Goal: Task Accomplishment & Management: Manage account settings

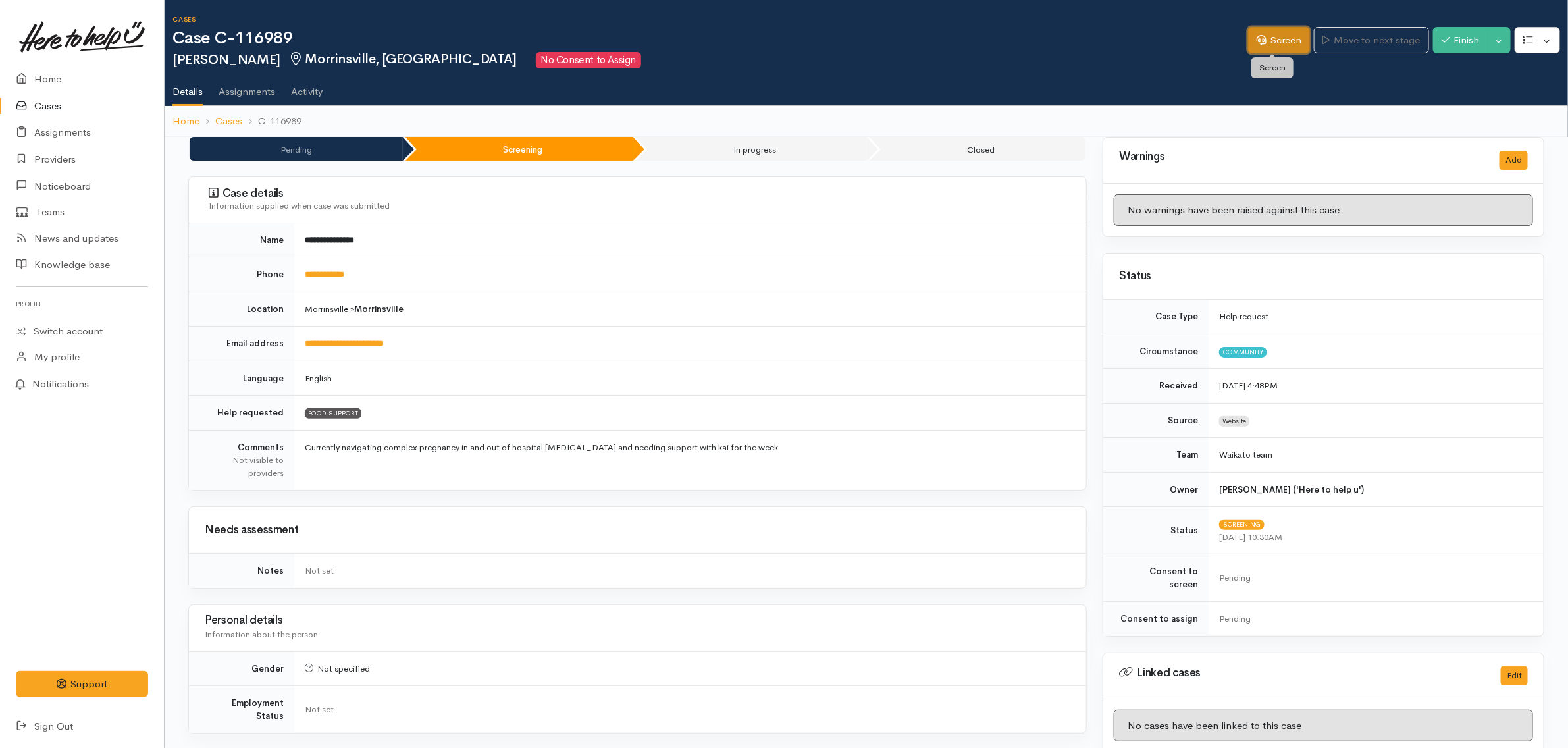
click at [1257, 44] on icon at bounding box center [1262, 40] width 10 height 10
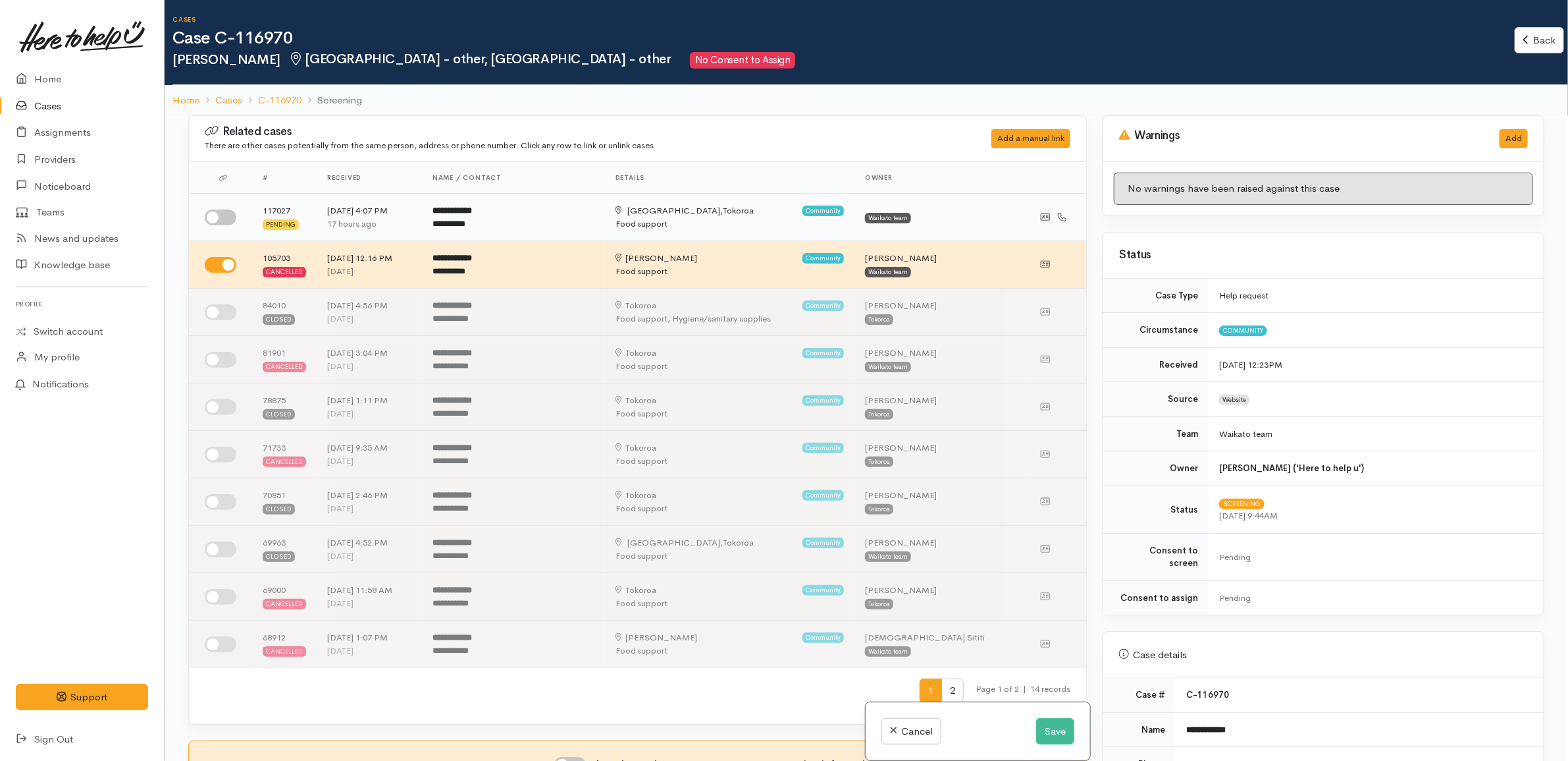
click at [212, 214] on input "checkbox" at bounding box center [220, 217] width 32 height 16
checkbox input "true"
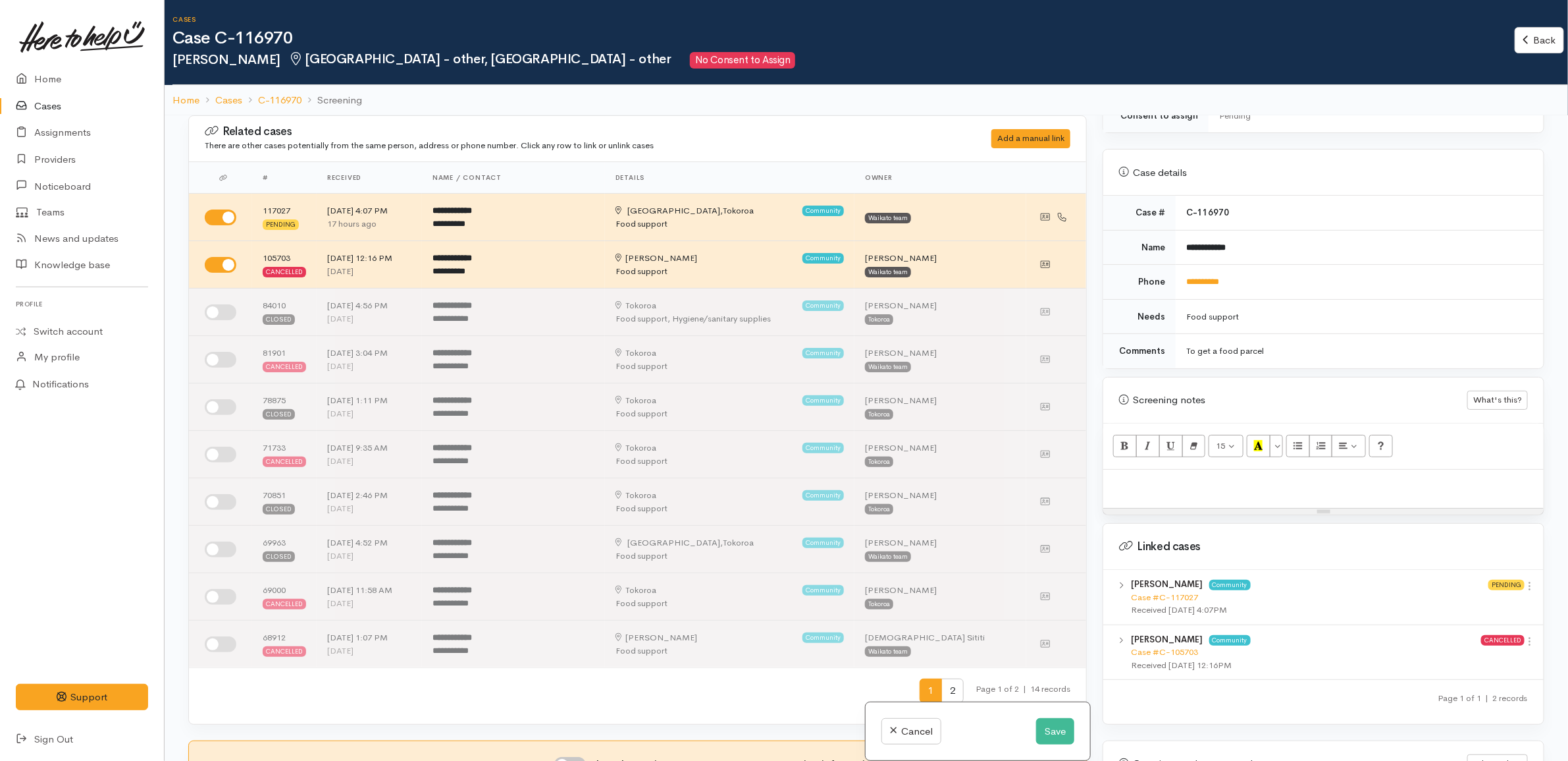
scroll to position [577, 0]
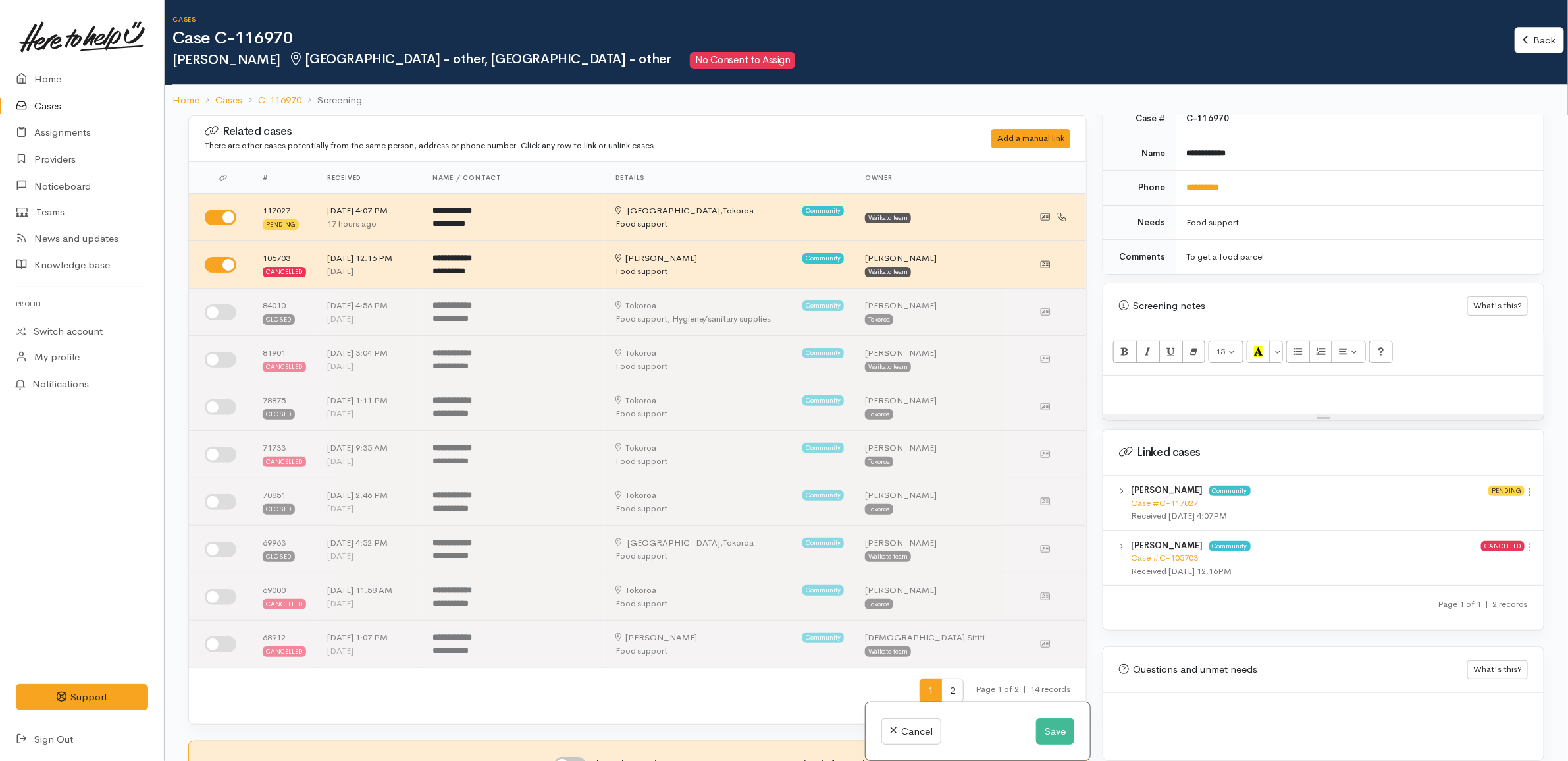
click at [1525, 489] on link at bounding box center [1530, 493] width 11 height 14
click at [1489, 508] on link "View case" at bounding box center [1484, 517] width 104 height 20
click at [1525, 486] on icon at bounding box center [1530, 492] width 11 height 11
click at [1487, 511] on link "View case" at bounding box center [1484, 517] width 104 height 20
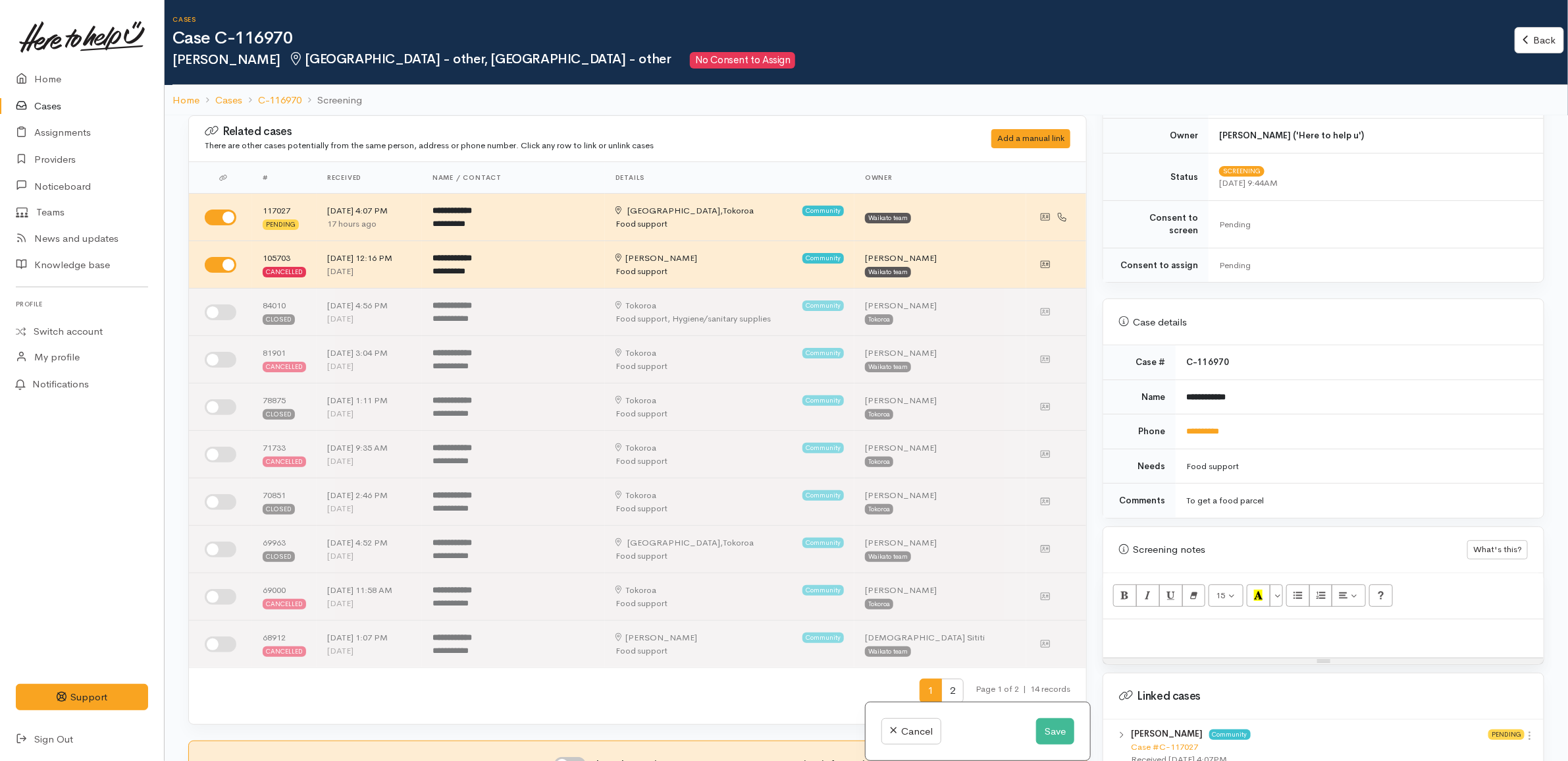
scroll to position [330, 0]
click at [1333, 389] on td "**********" at bounding box center [1359, 400] width 368 height 35
click at [1045, 730] on button "Save" at bounding box center [1055, 732] width 38 height 27
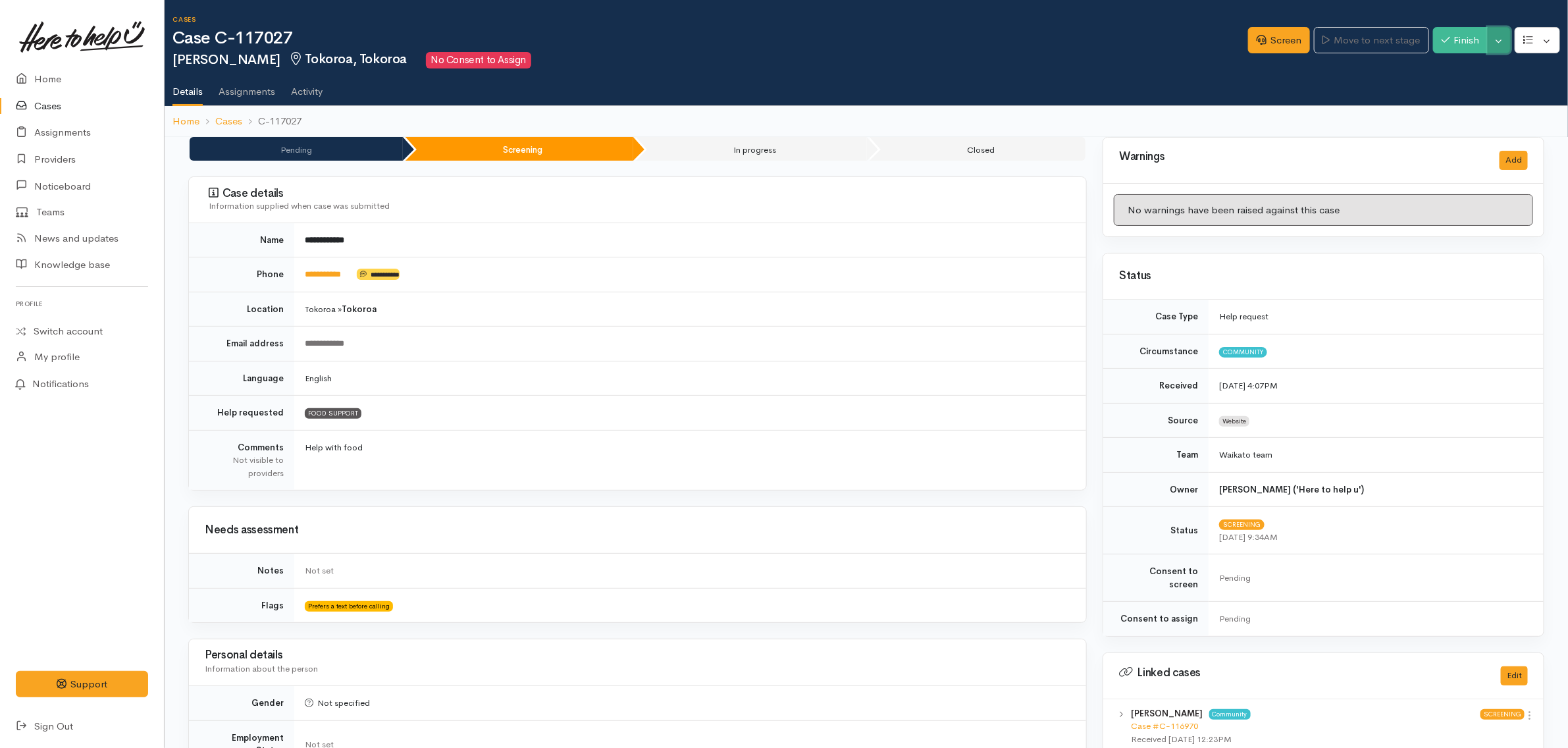
click at [1498, 37] on button "Toggle Dropdown" at bounding box center [1499, 41] width 23 height 27
click at [1458, 92] on link "Cancel" at bounding box center [1458, 90] width 104 height 20
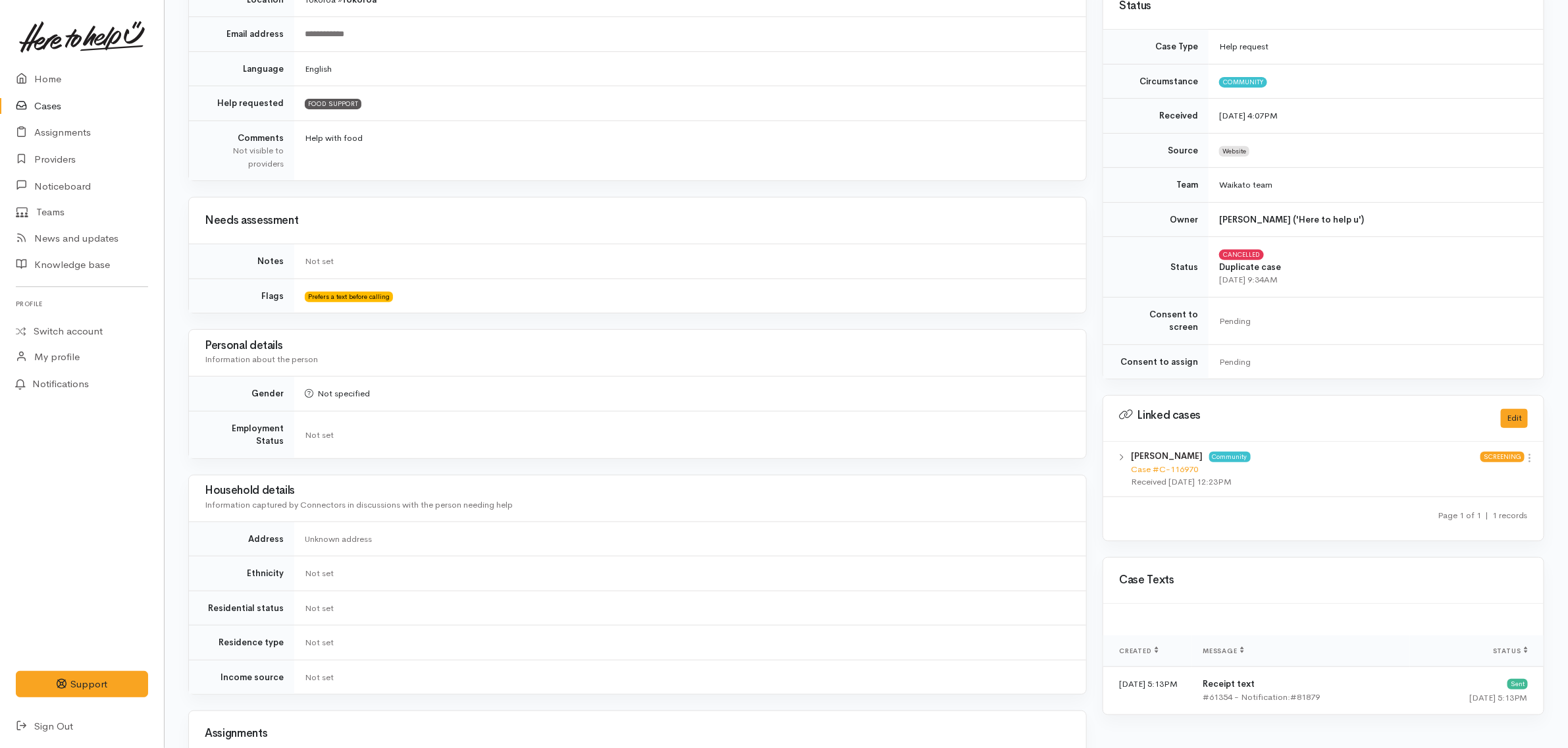
scroll to position [501, 0]
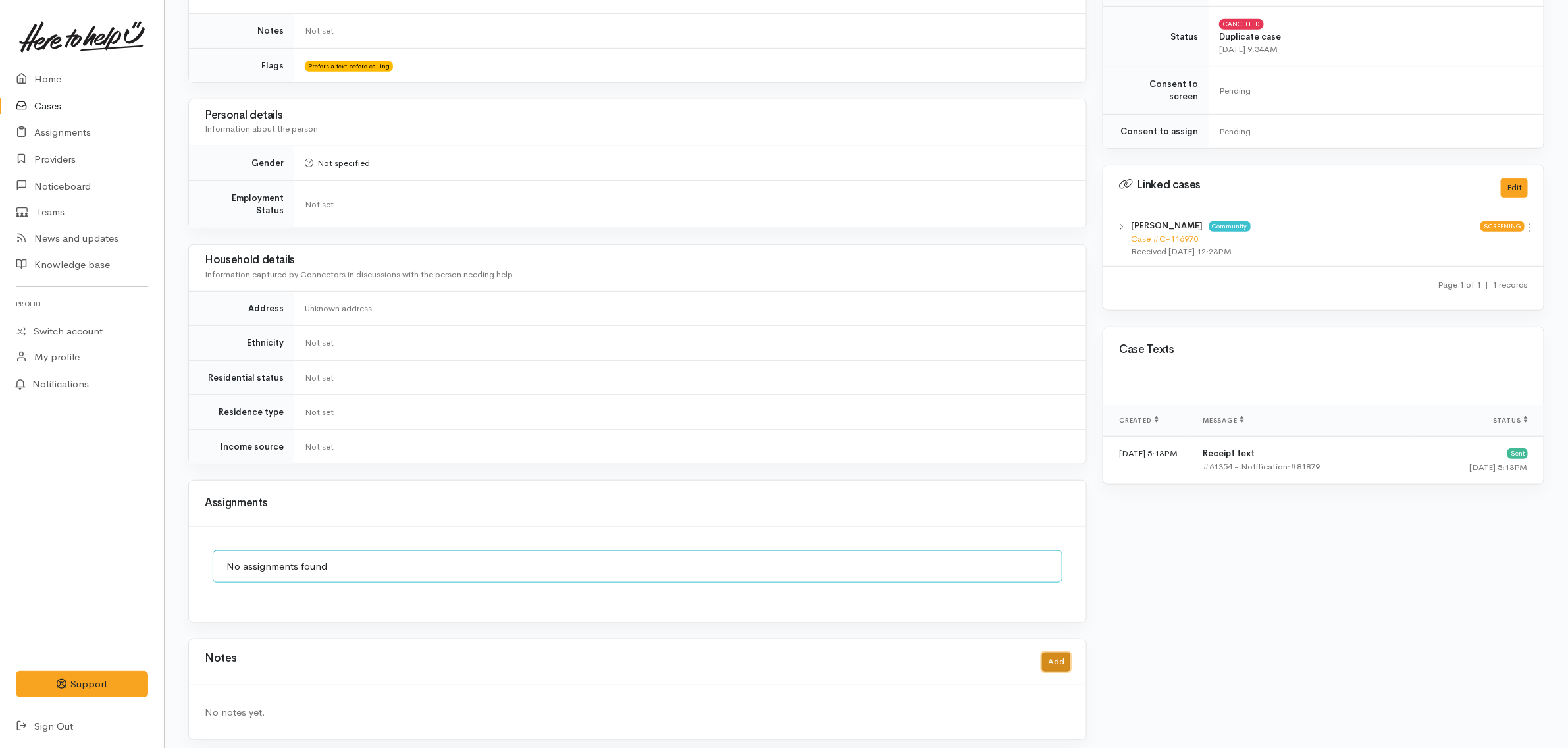
click at [1057, 658] on button "Add" at bounding box center [1056, 662] width 28 height 19
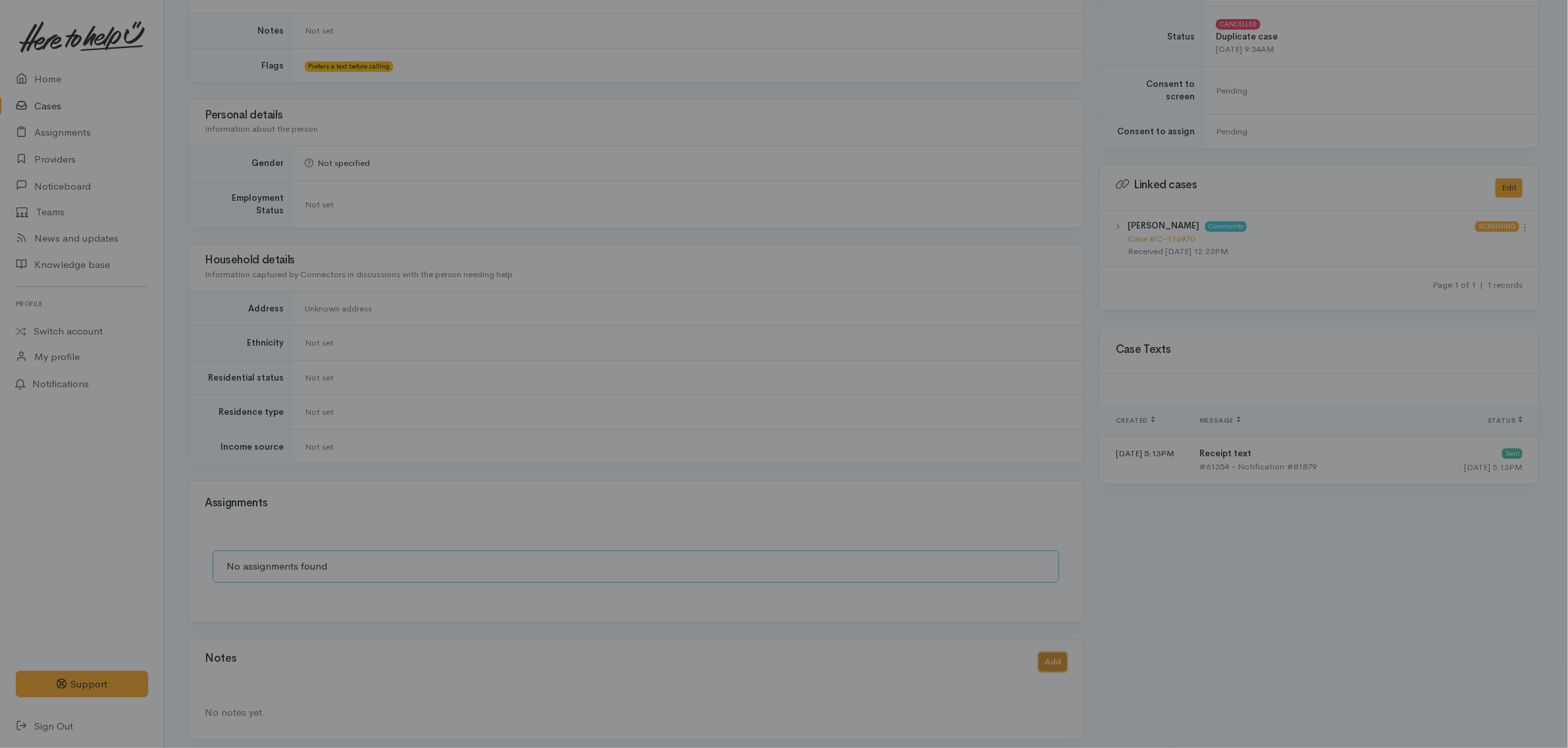
scroll to position [488, 0]
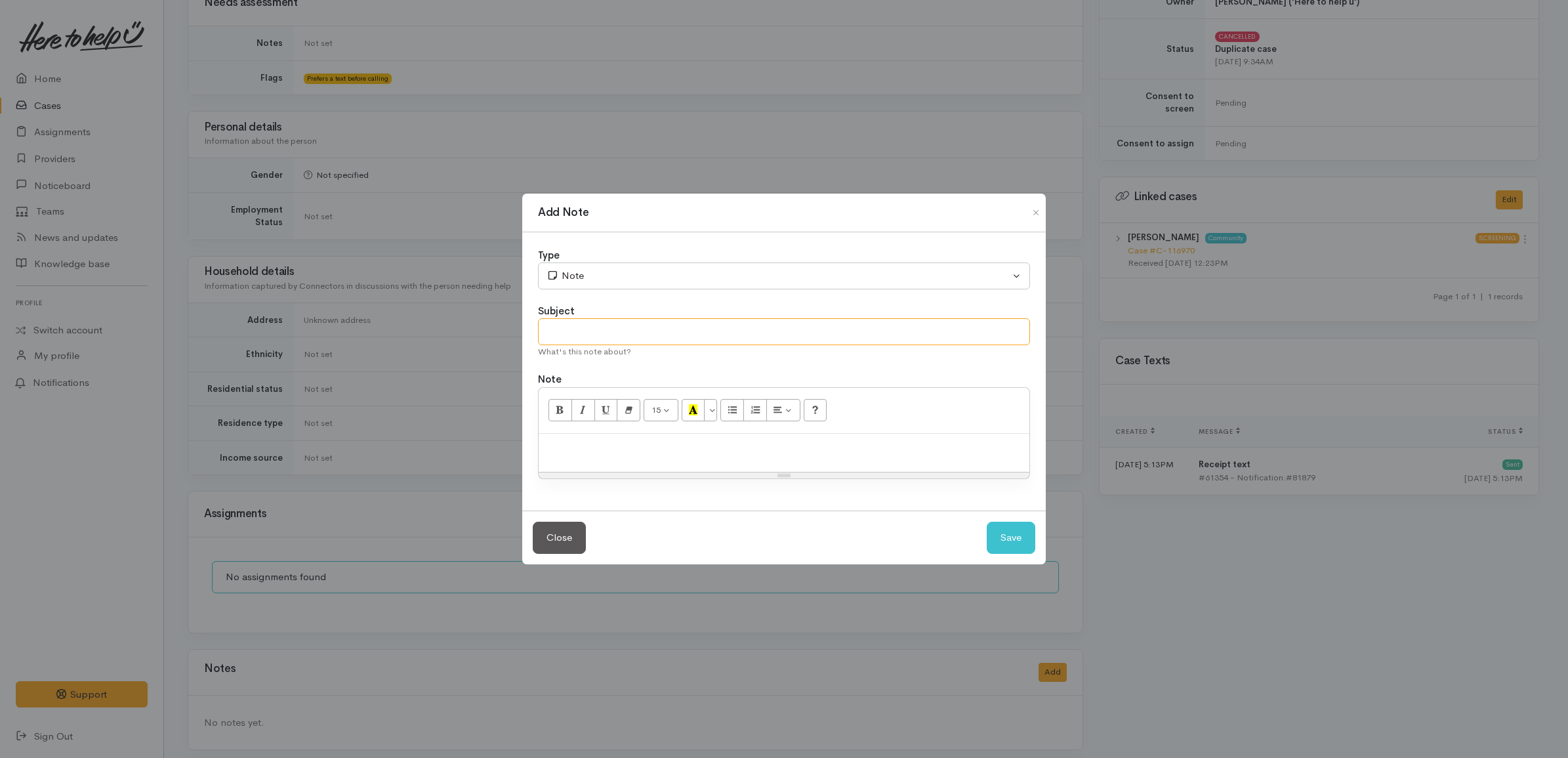
click at [887, 341] on input "text" at bounding box center [784, 331] width 492 height 27
type input "Duplicate case open"
click at [849, 458] on div at bounding box center [784, 453] width 490 height 38
paste div
click at [1009, 536] on button "Save" at bounding box center [1010, 538] width 48 height 32
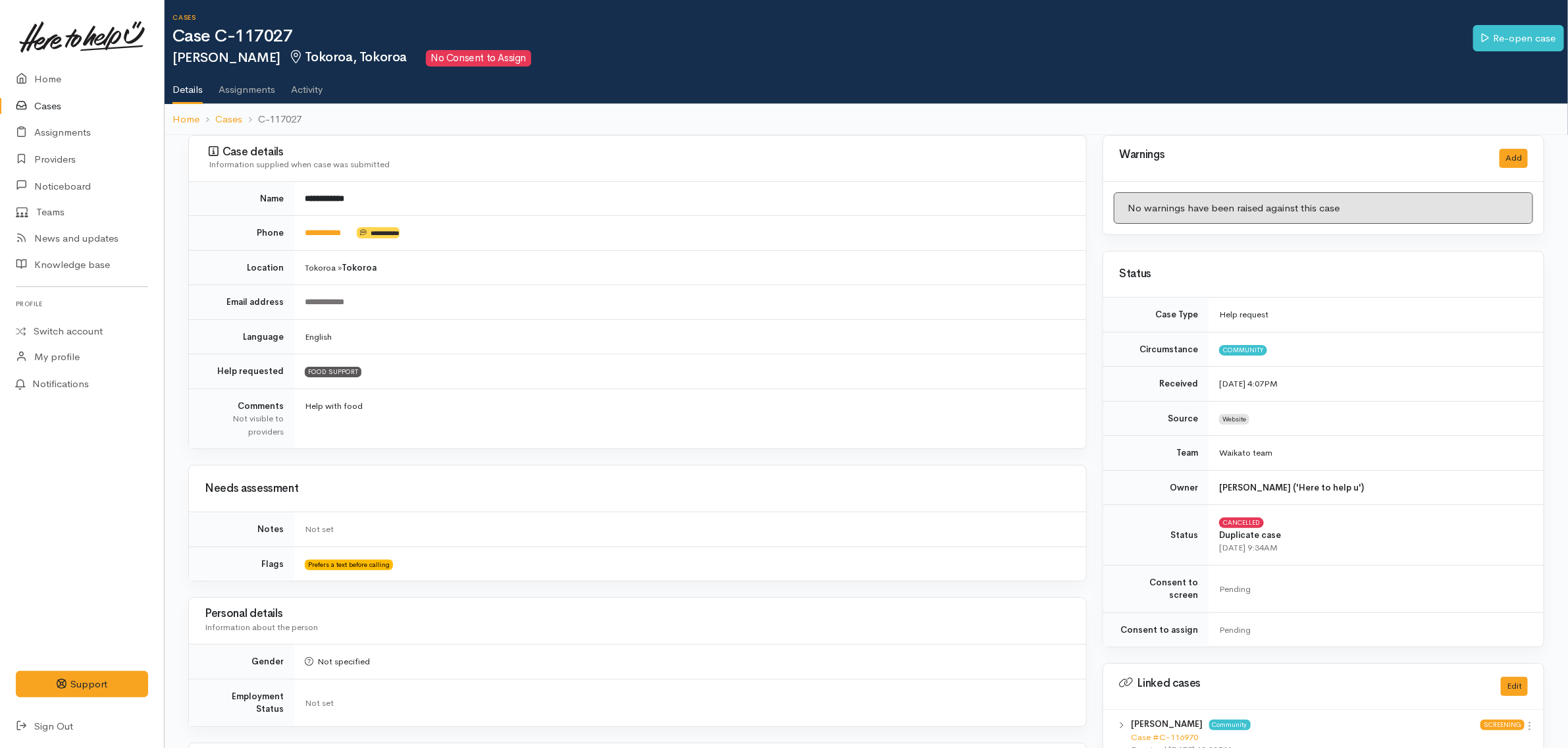
scroll to position [0, 0]
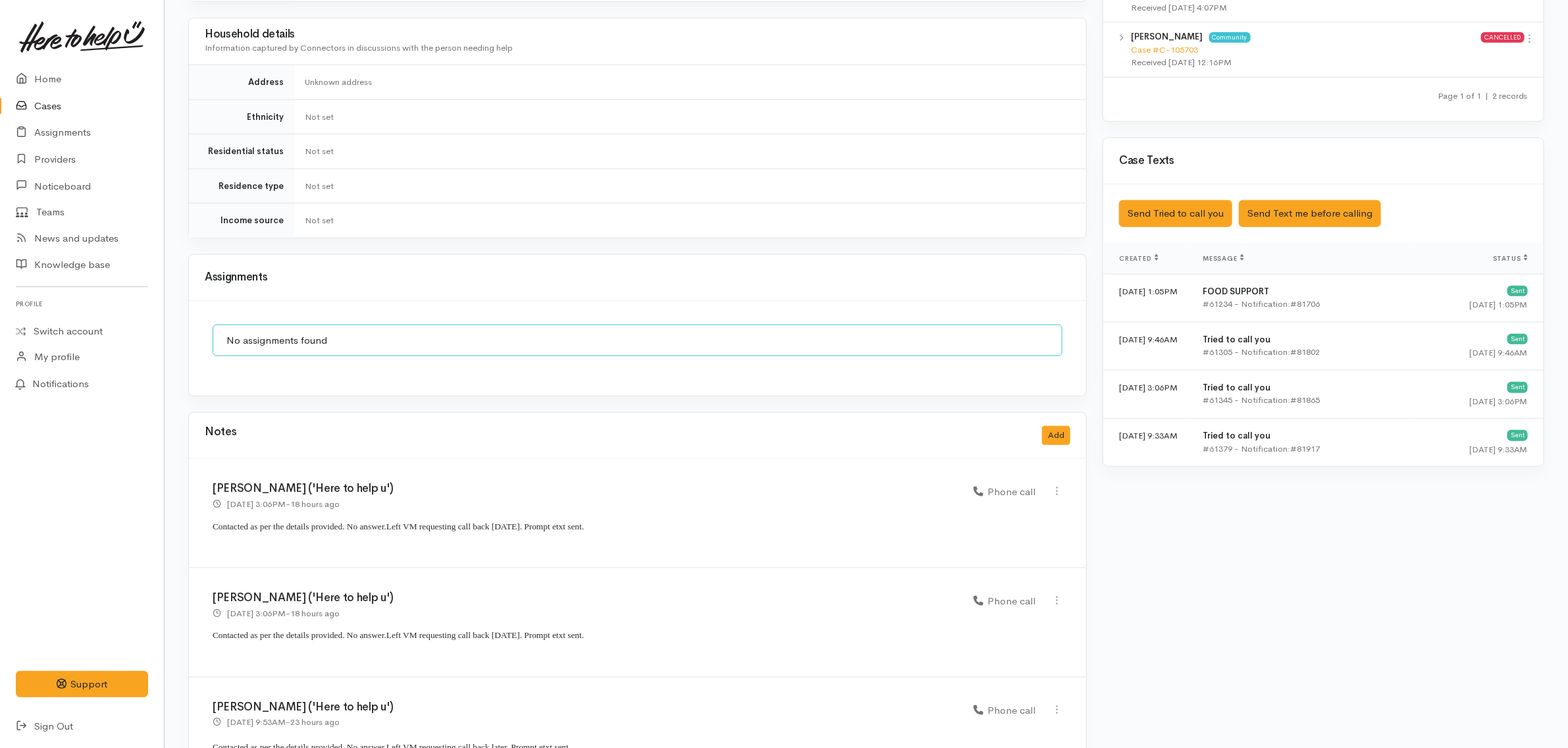
scroll to position [782, 0]
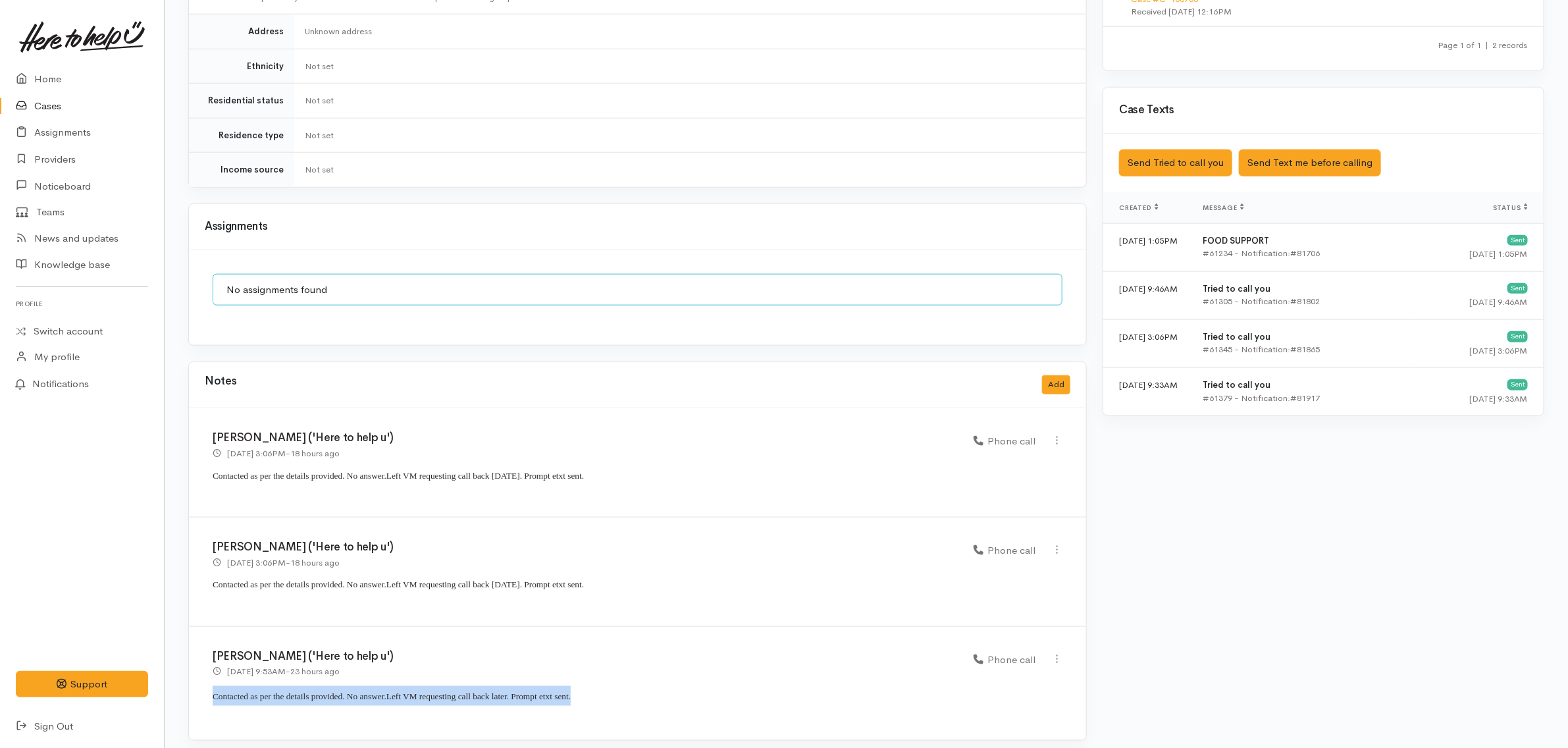
drag, startPoint x: 611, startPoint y: 688, endPoint x: 224, endPoint y: 698, distance: 387.1
click at [204, 698] on div "Katarina Daly ('Here to help u') 27 Aug 2025 9:53AM - 23 hours ago Phone call" at bounding box center [638, 684] width 897 height 114
copy p "Contacted as per the details provided. No answer. Left VM requesting call back …"
click at [1052, 375] on button "Add" at bounding box center [1056, 384] width 28 height 19
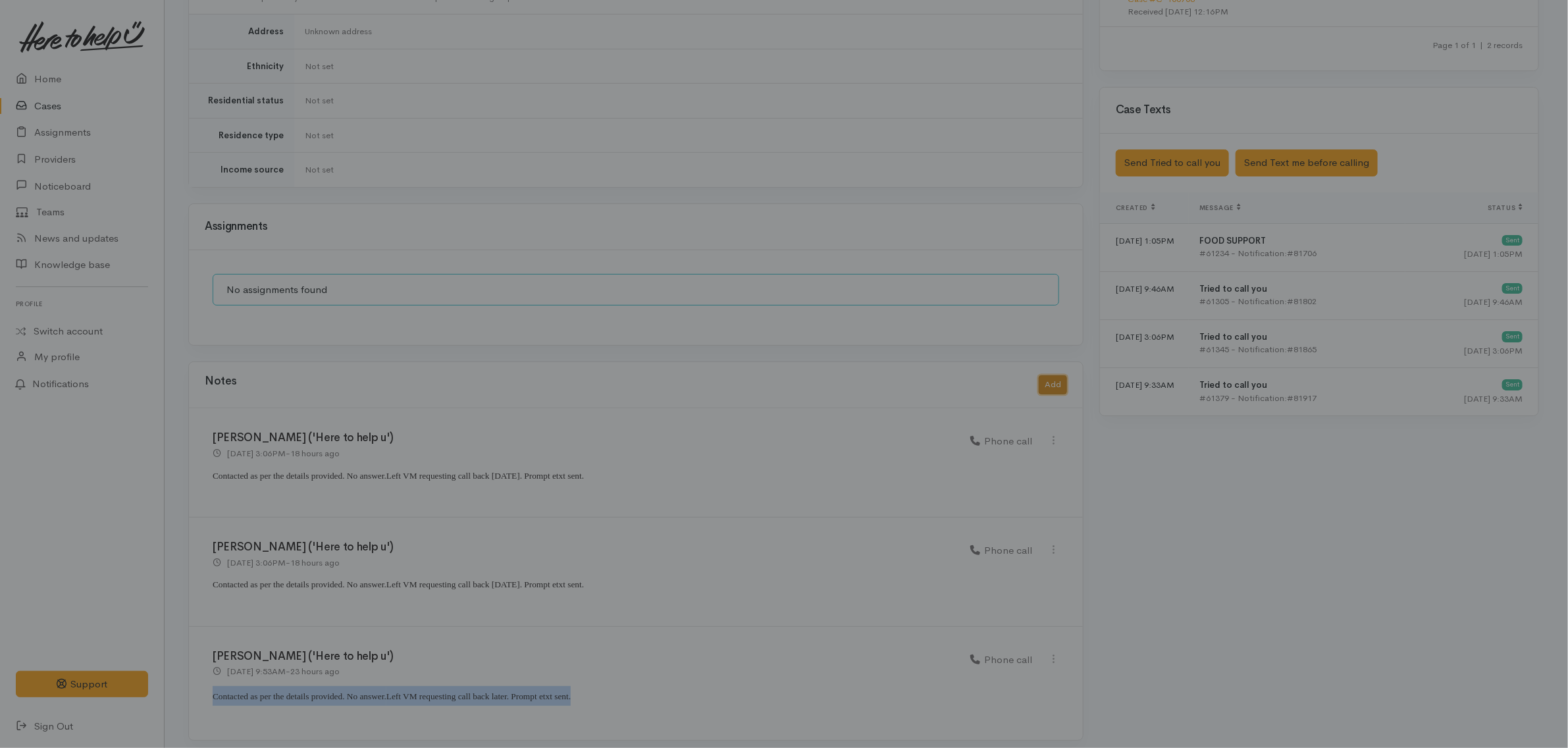
scroll to position [770, 0]
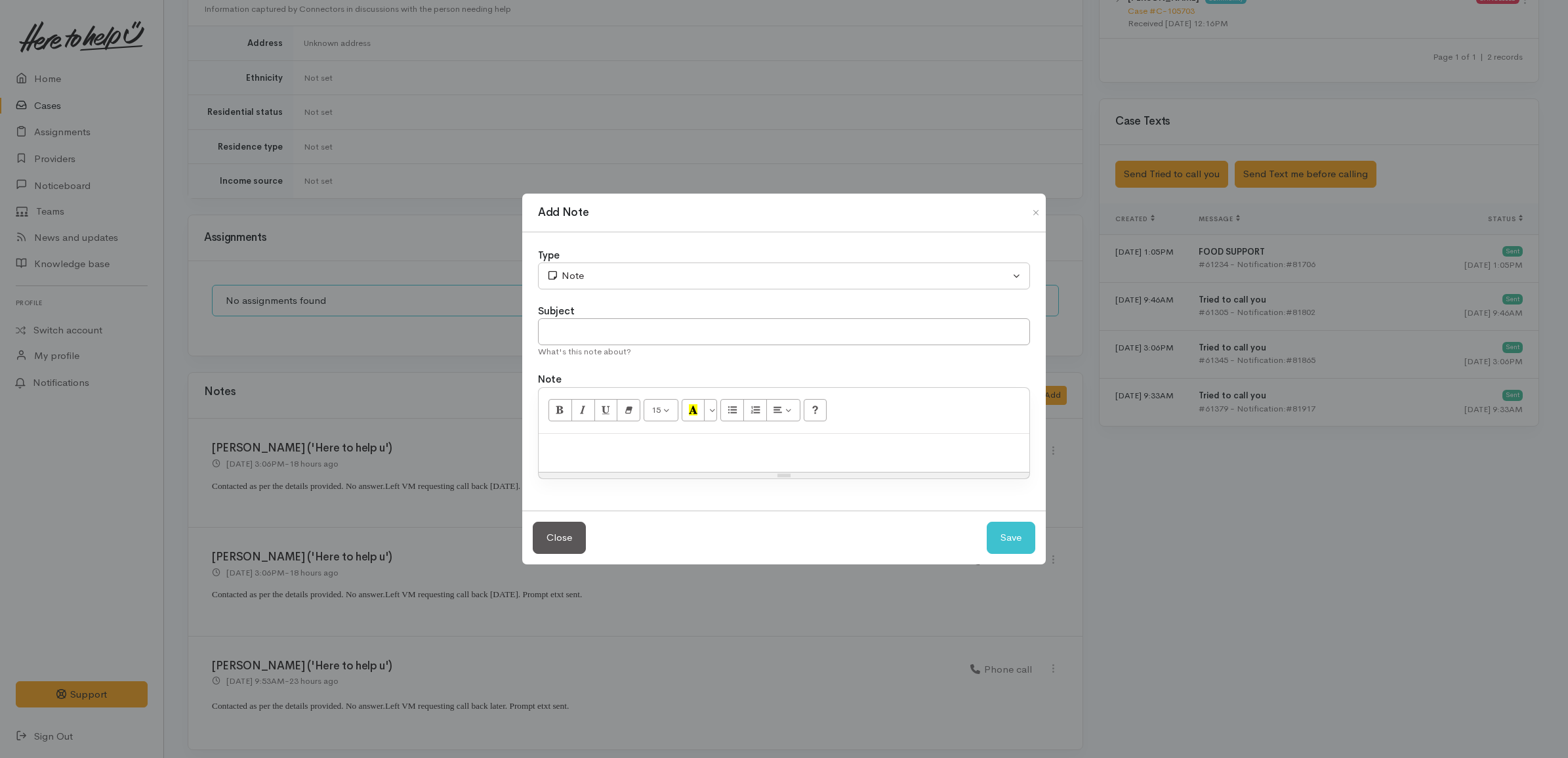
drag, startPoint x: 728, startPoint y: 440, endPoint x: 720, endPoint y: 443, distance: 8.5
click at [728, 442] on p at bounding box center [784, 448] width 478 height 15
paste div
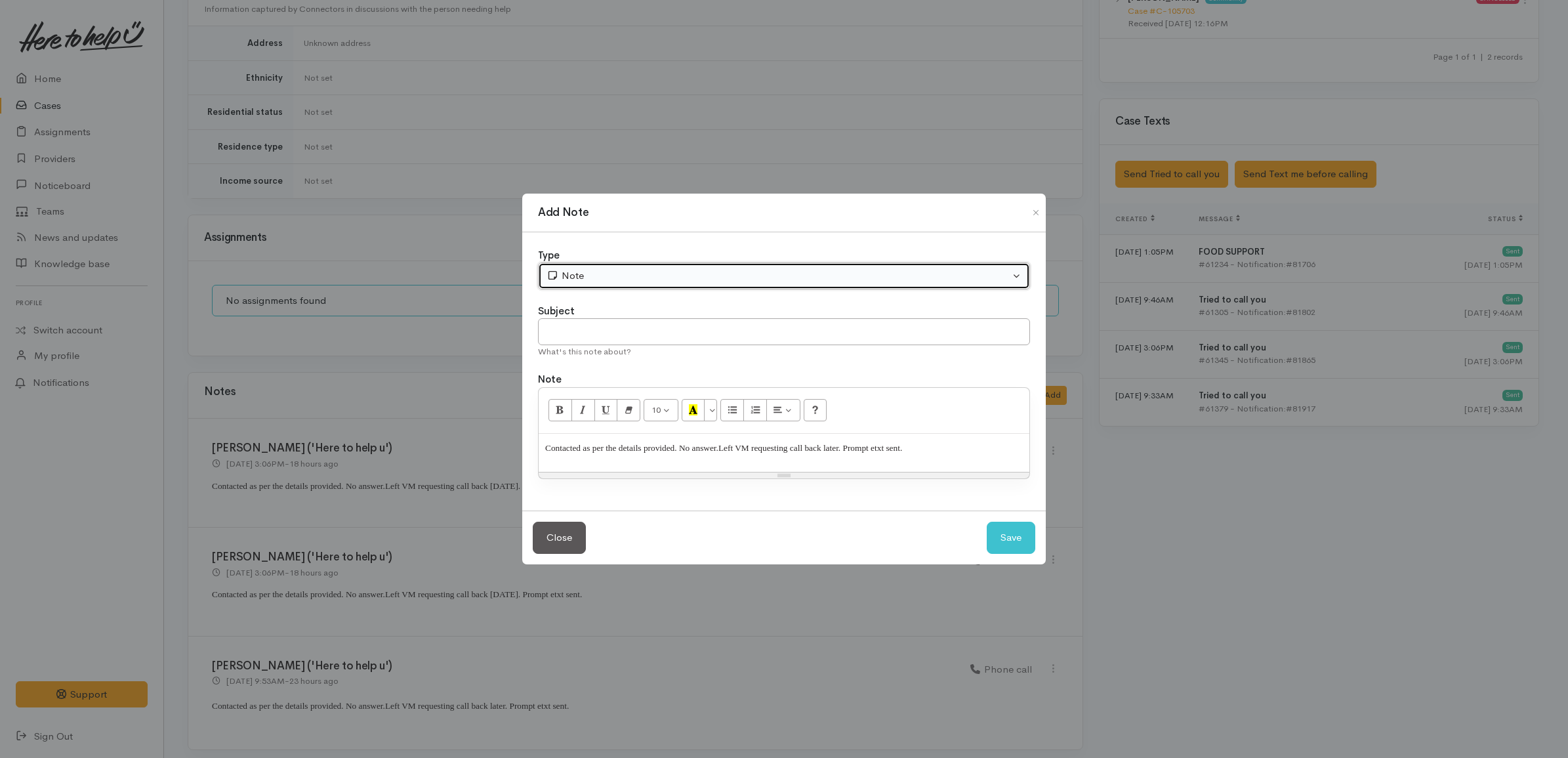
click at [623, 272] on div "Note" at bounding box center [777, 276] width 463 height 15
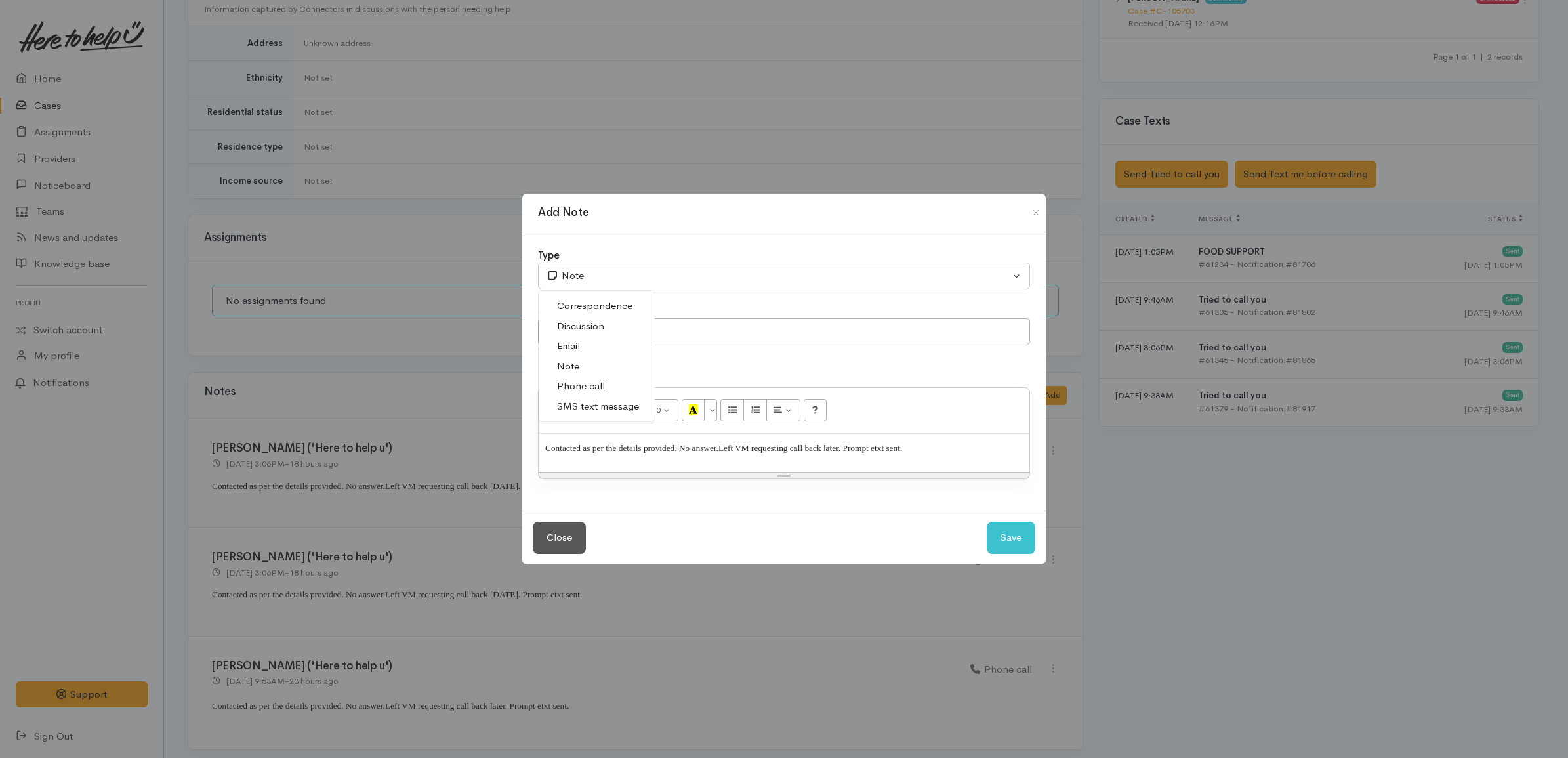
click at [596, 384] on span "Phone call" at bounding box center [580, 386] width 48 height 15
click at [1014, 533] on button "Save" at bounding box center [1010, 538] width 48 height 32
select select "1"
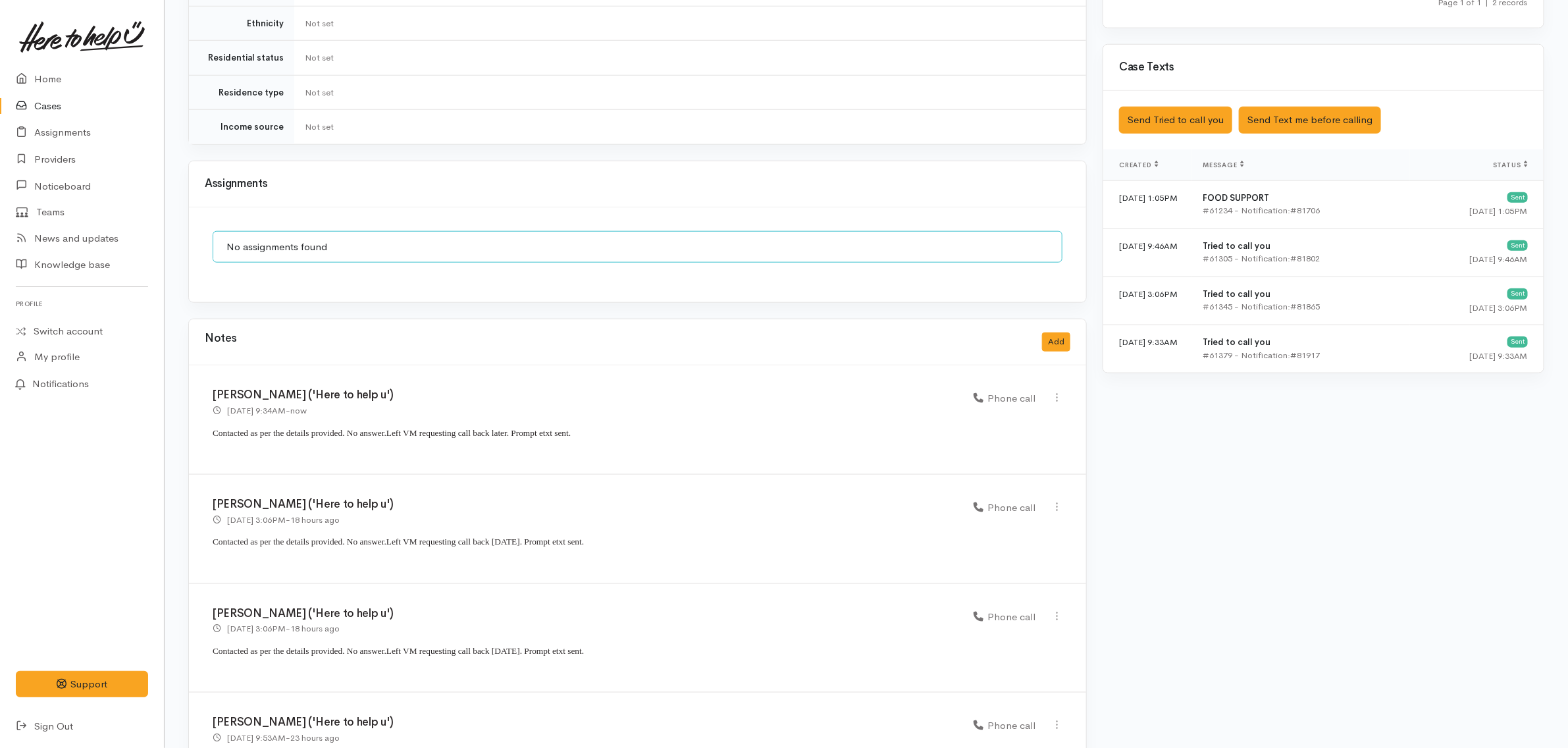
scroll to position [892, 0]
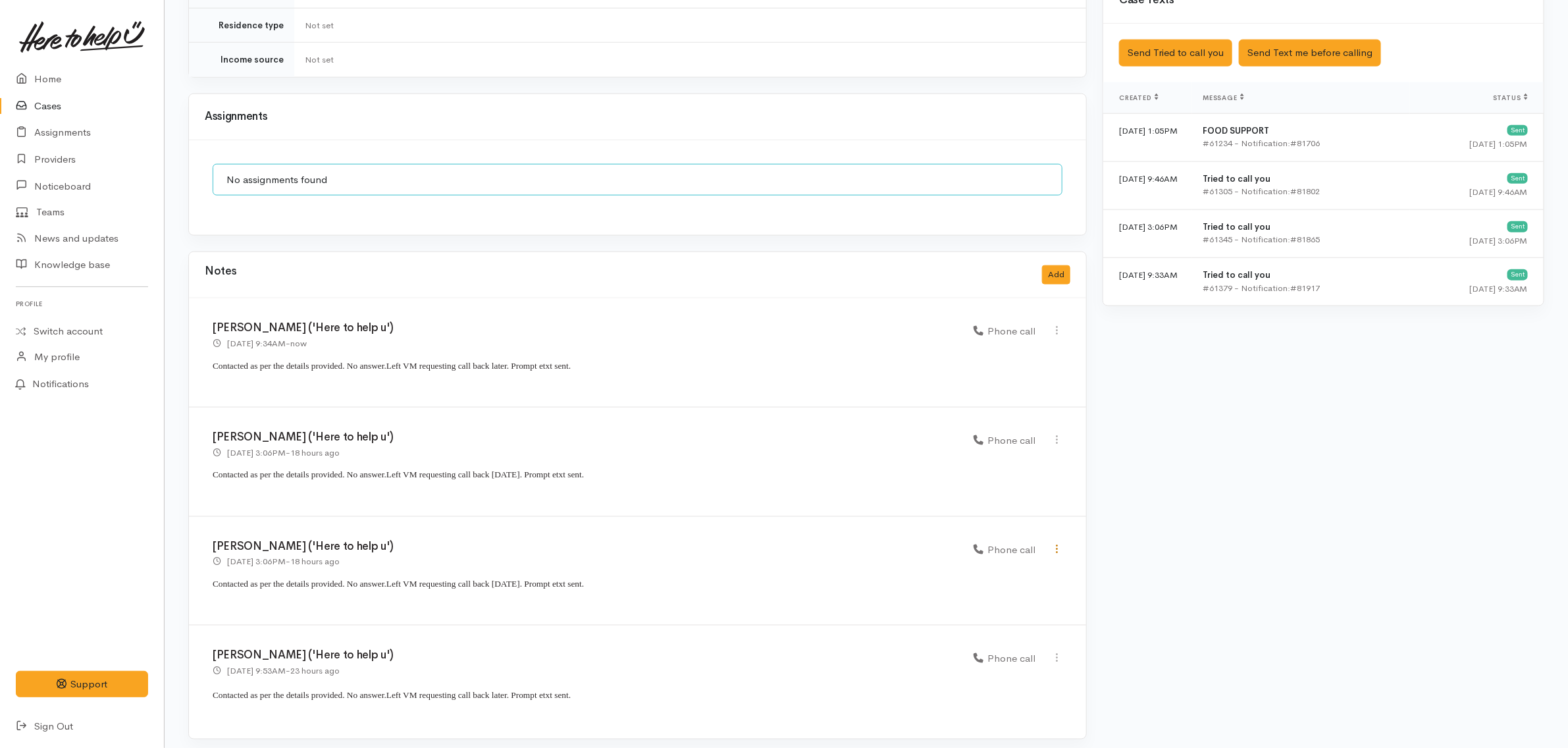
click at [1055, 543] on icon at bounding box center [1057, 549] width 11 height 11
click at [1004, 584] on link "Delete" at bounding box center [1010, 594] width 104 height 20
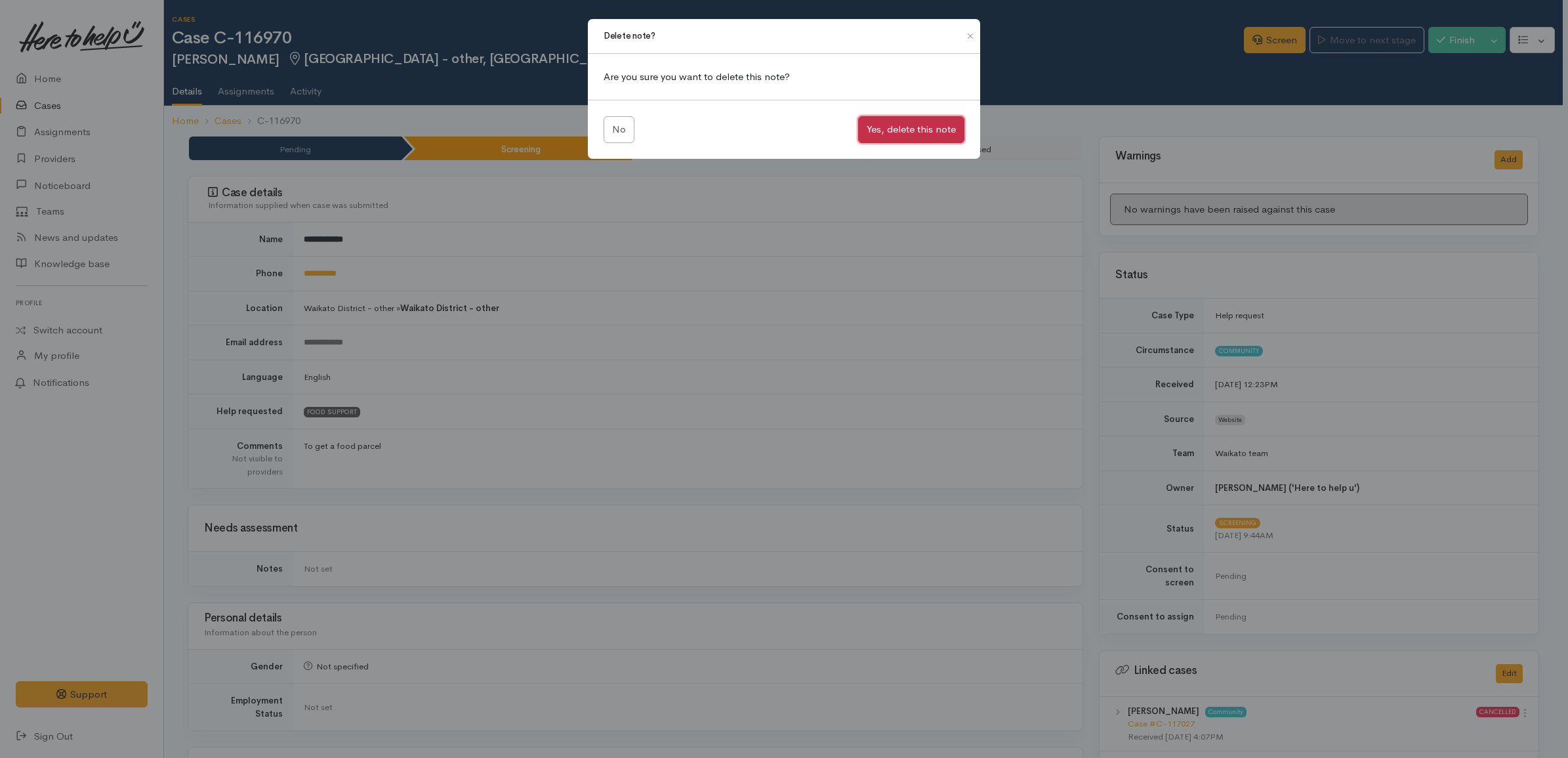
click at [890, 126] on button "Yes, delete this note" at bounding box center [911, 129] width 106 height 27
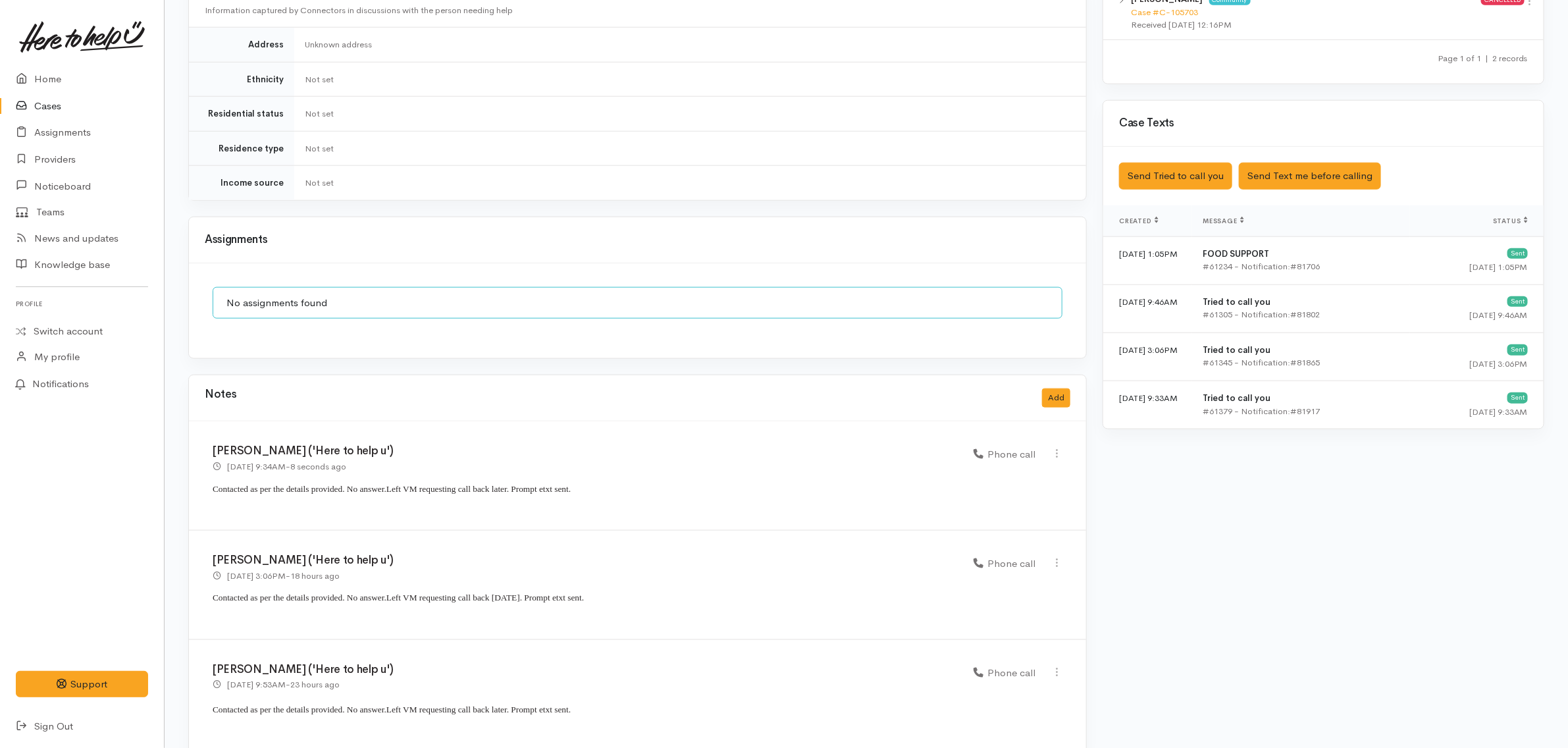
scroll to position [782, 0]
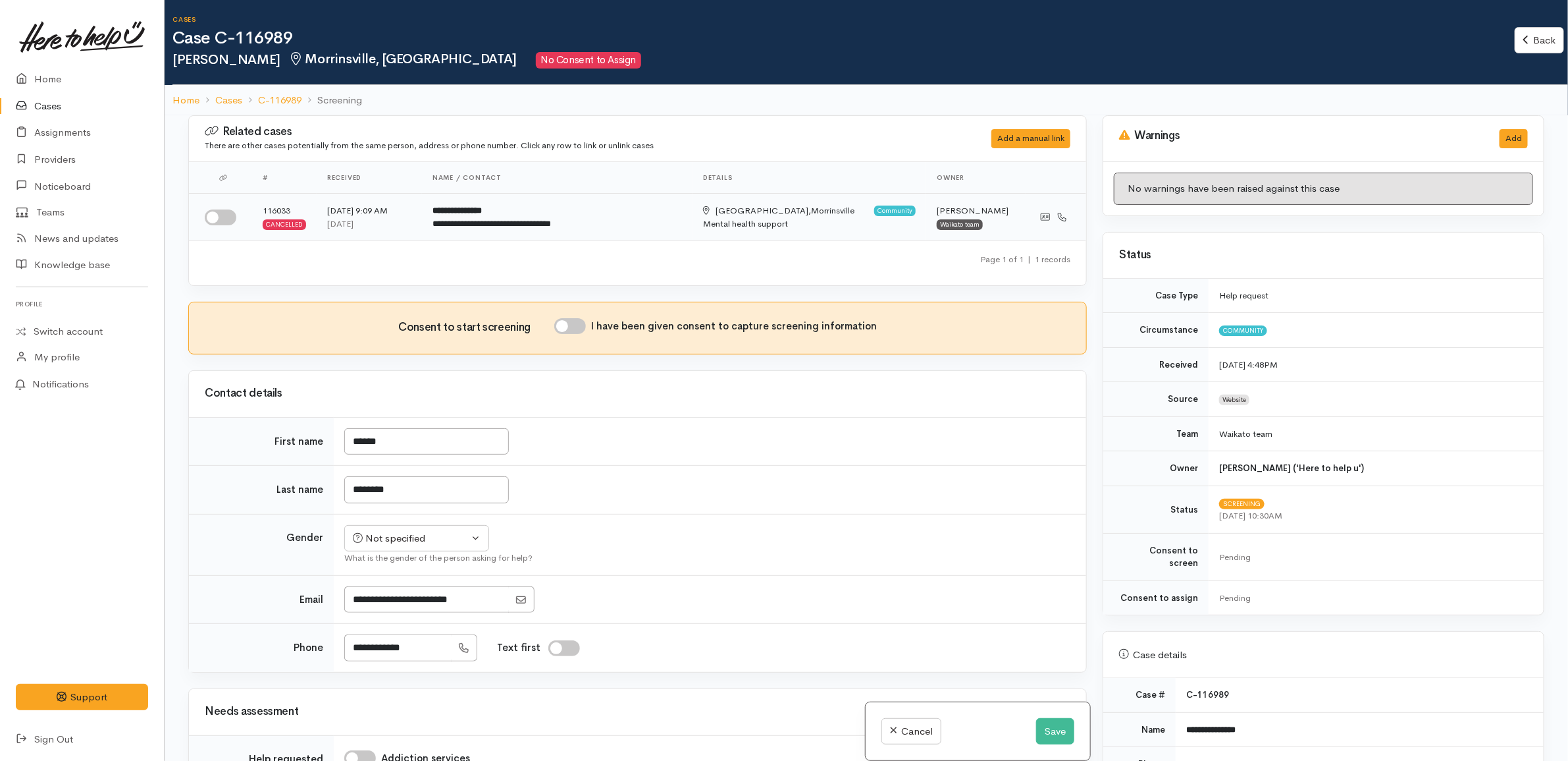
click at [228, 215] on input "checkbox" at bounding box center [220, 217] width 32 height 16
checkbox input "true"
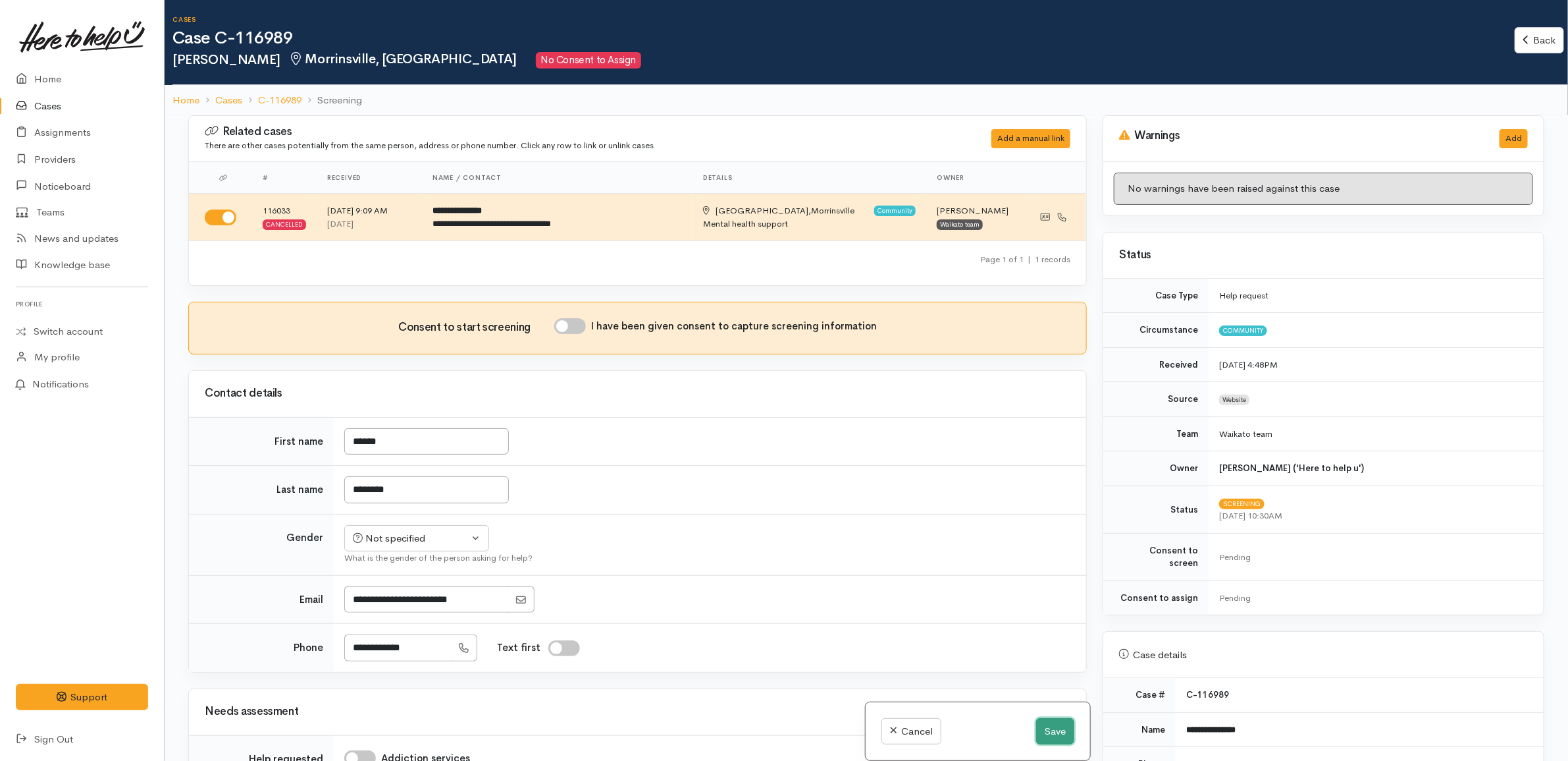
click at [1049, 733] on button "Save" at bounding box center [1055, 732] width 38 height 27
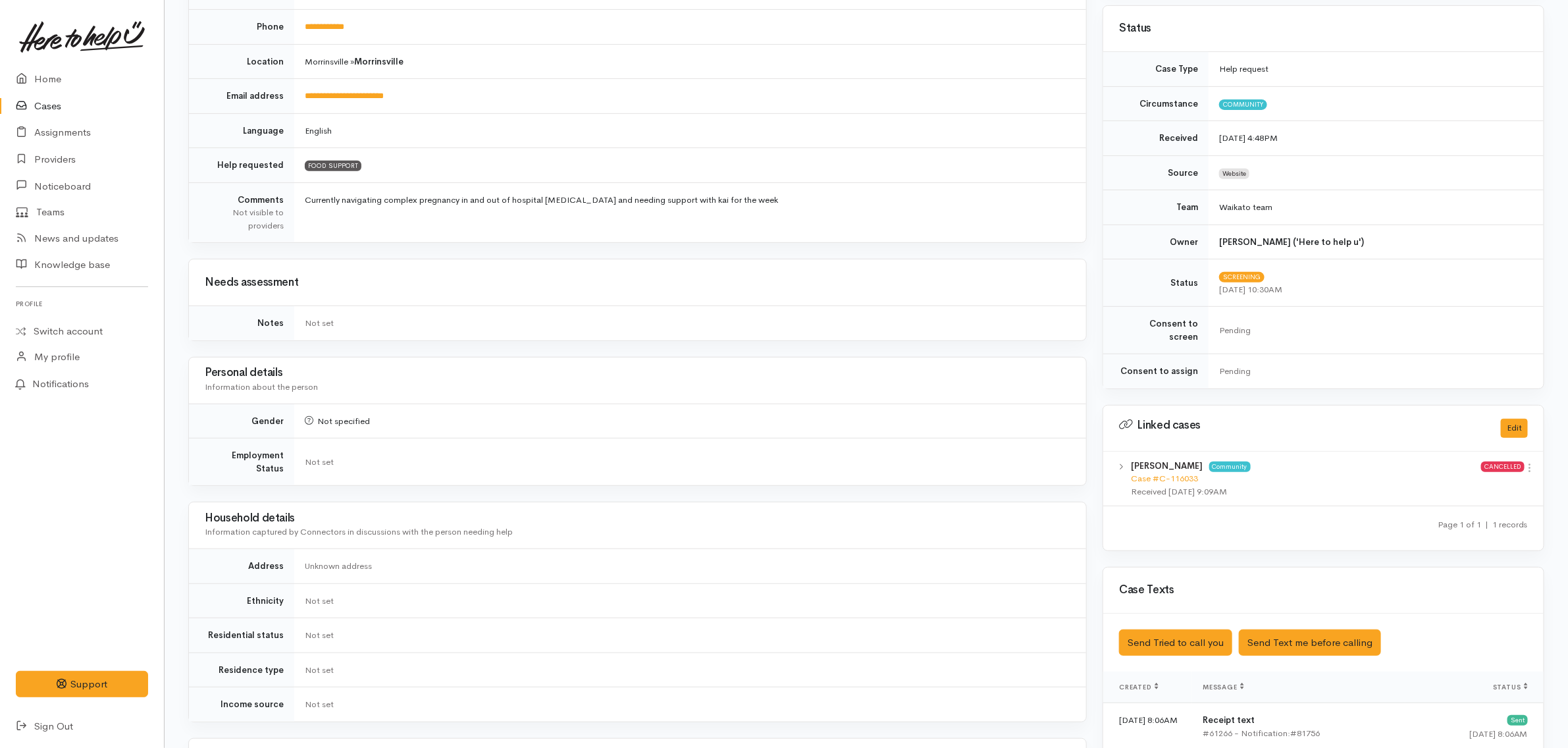
scroll to position [576, 0]
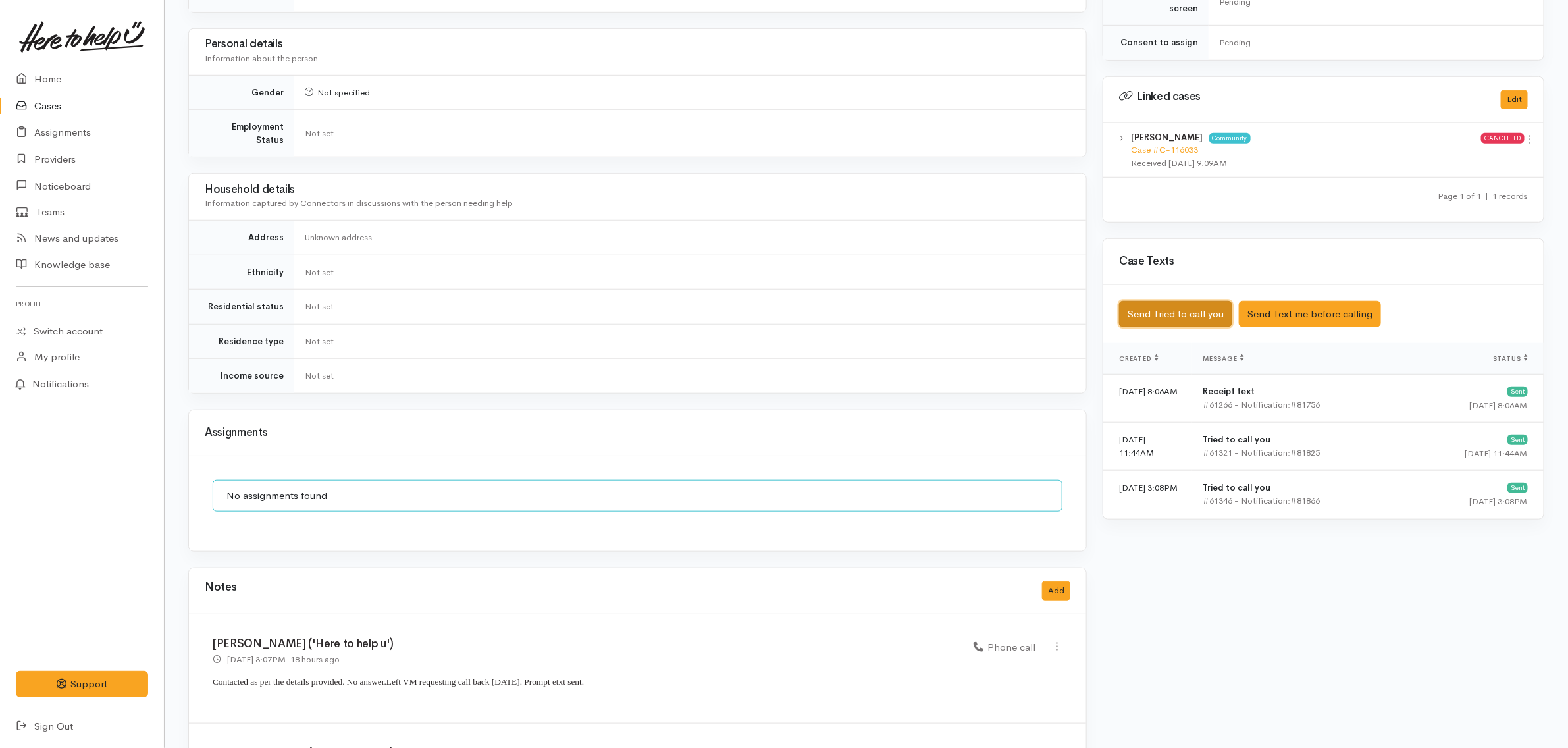
click at [1186, 308] on button "Send Tried to call you" at bounding box center [1176, 314] width 114 height 27
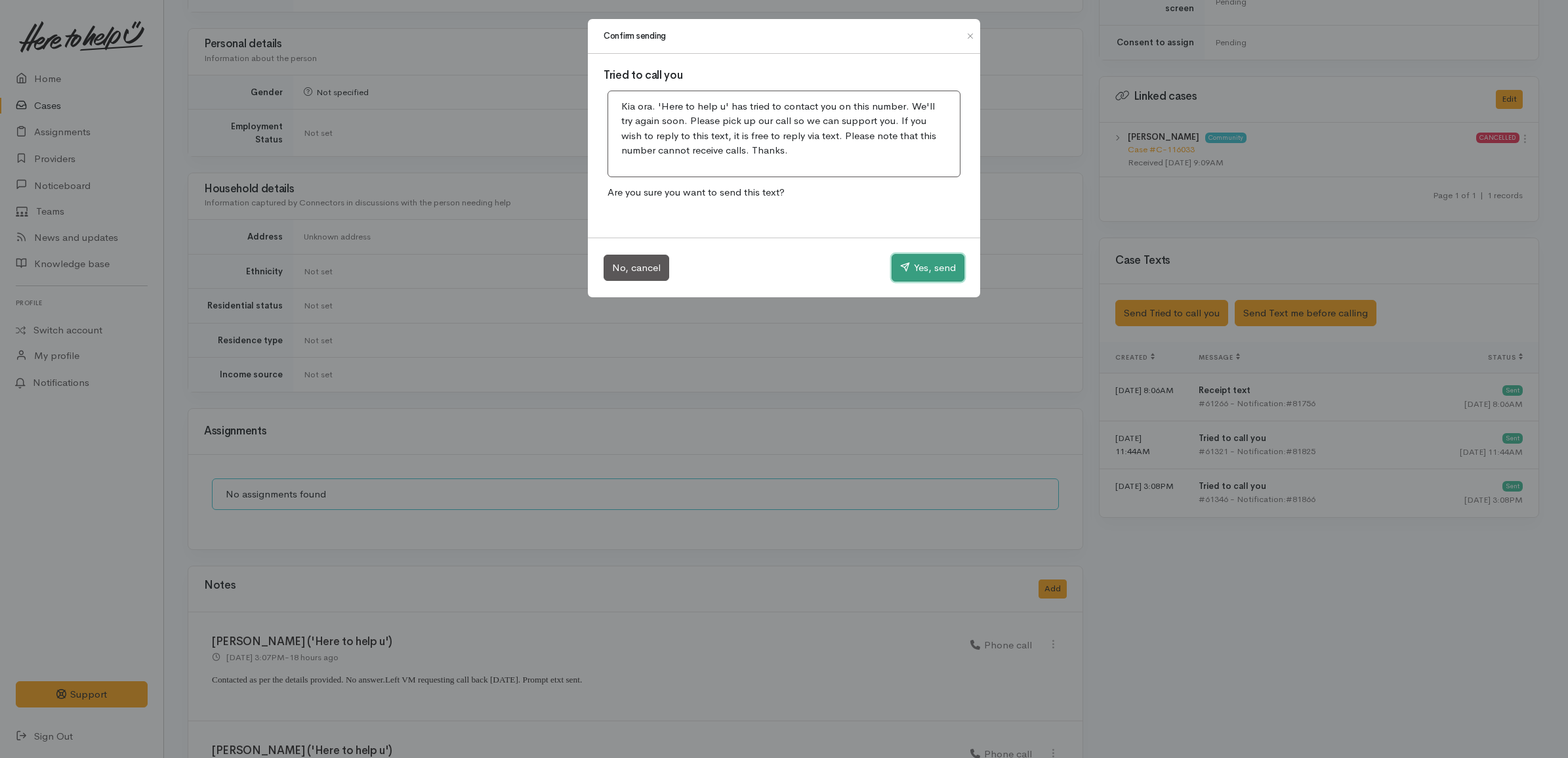
click at [926, 271] on button "Yes, send" at bounding box center [928, 267] width 73 height 27
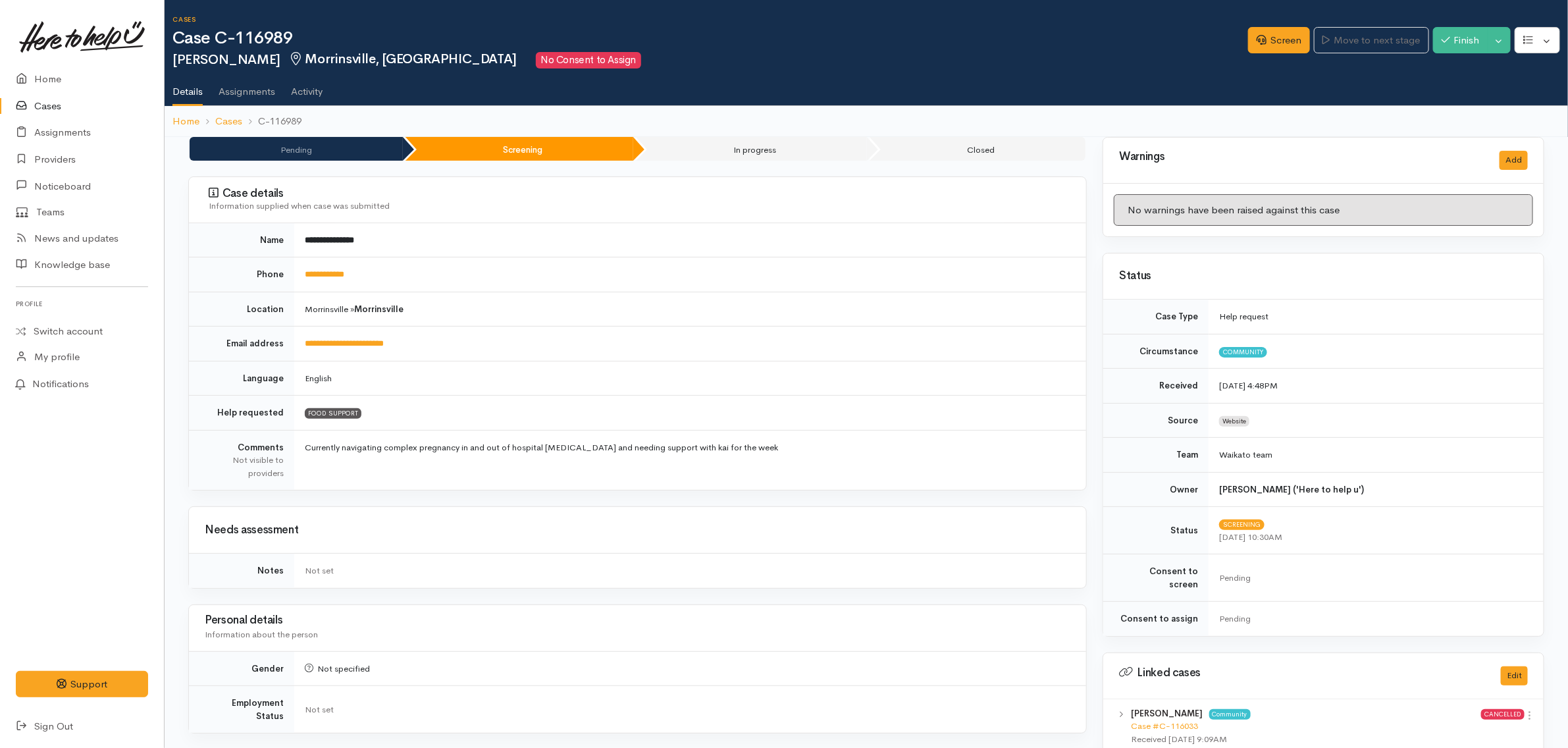
scroll to position [576, 0]
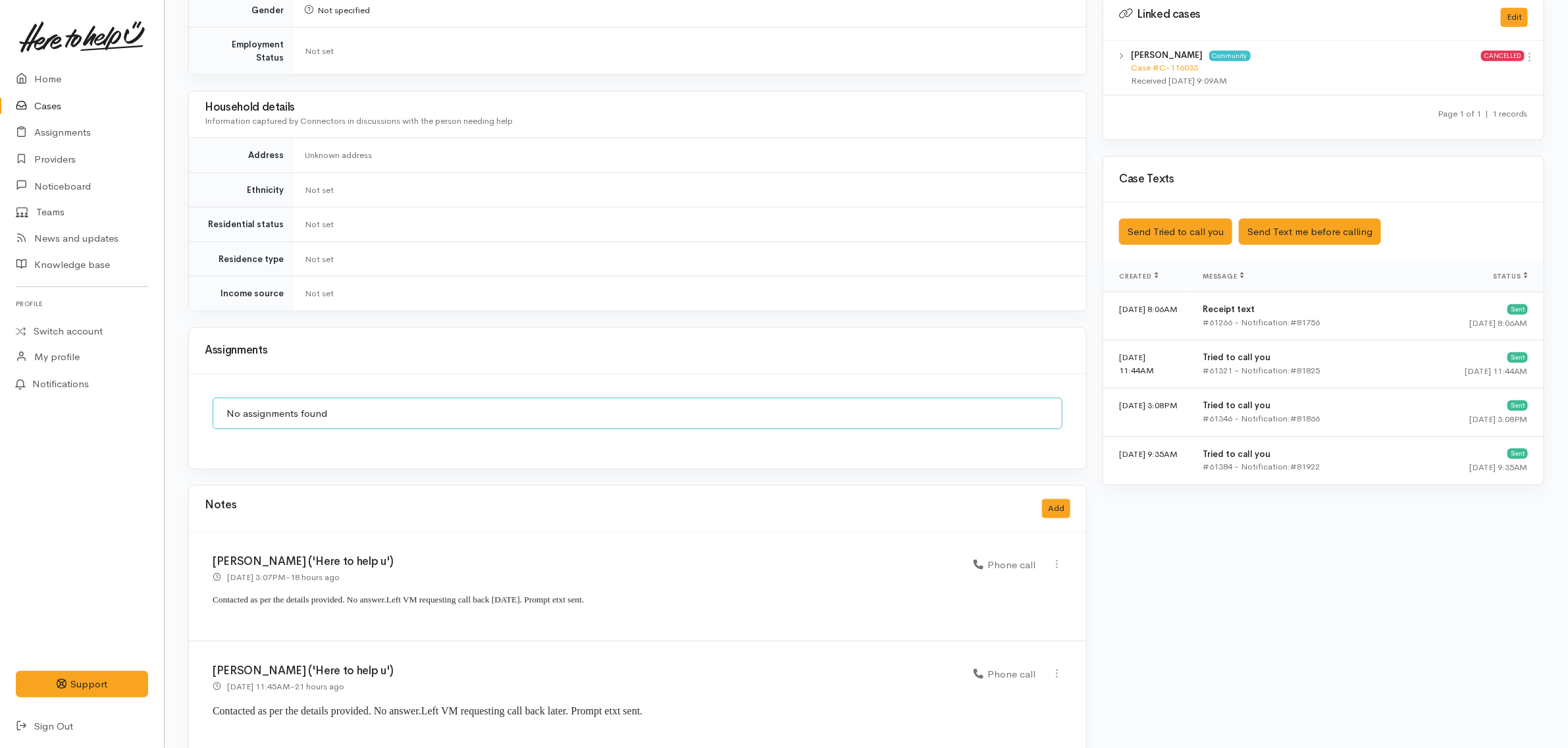
scroll to position [675, 0]
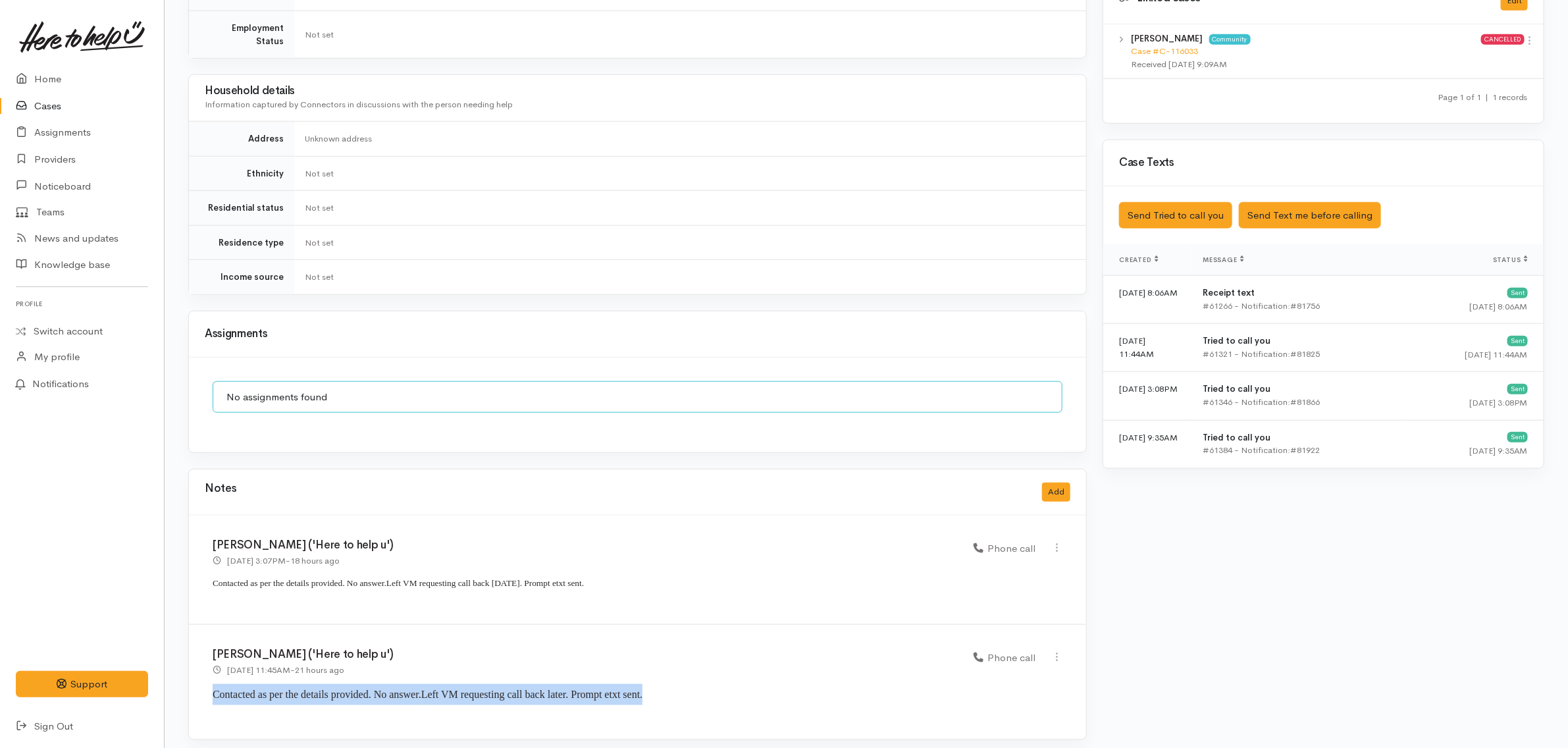
drag, startPoint x: 676, startPoint y: 685, endPoint x: 202, endPoint y: 687, distance: 474.0
click at [202, 687] on div "[PERSON_NAME] ('Here to help u') [DATE] 11:45AM - 21 hours ago Phone call" at bounding box center [638, 681] width 897 height 114
copy p "Contacted as per the details provided. No answer. ﻿ Left VM requesting call bac…"
click at [1054, 485] on button "Add" at bounding box center [1056, 491] width 28 height 19
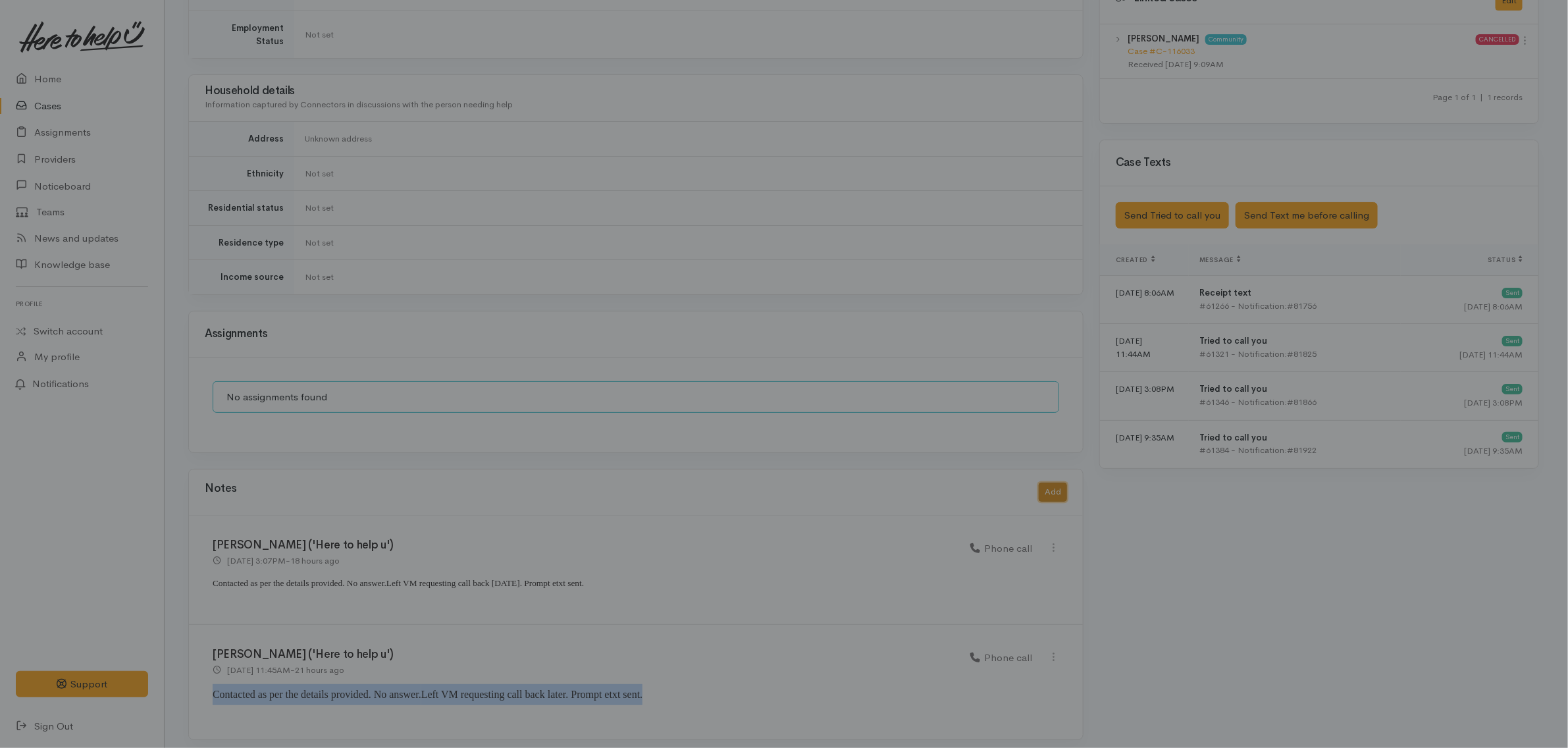
scroll to position [662, 0]
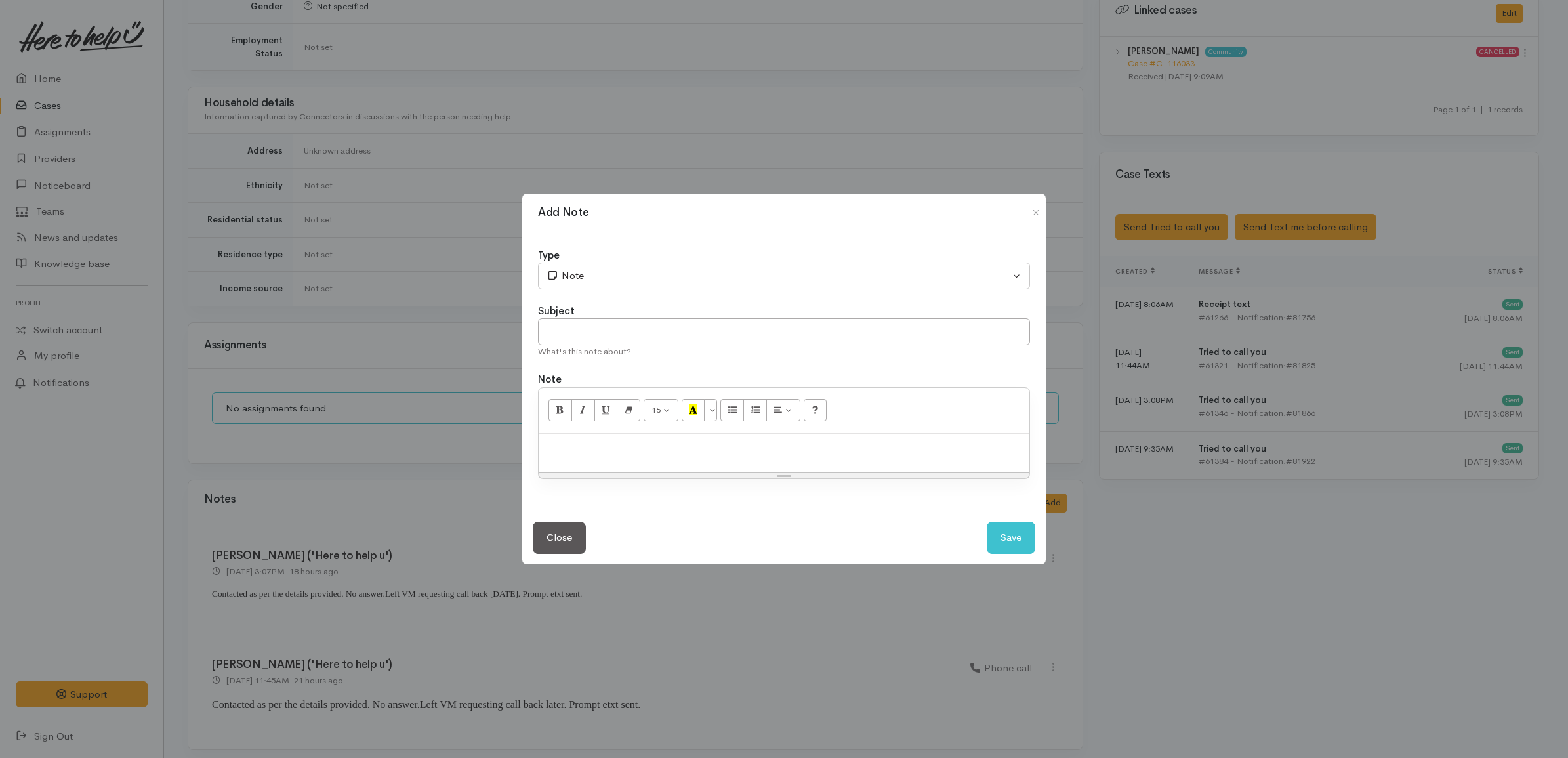
click at [666, 459] on div at bounding box center [784, 453] width 490 height 38
paste div
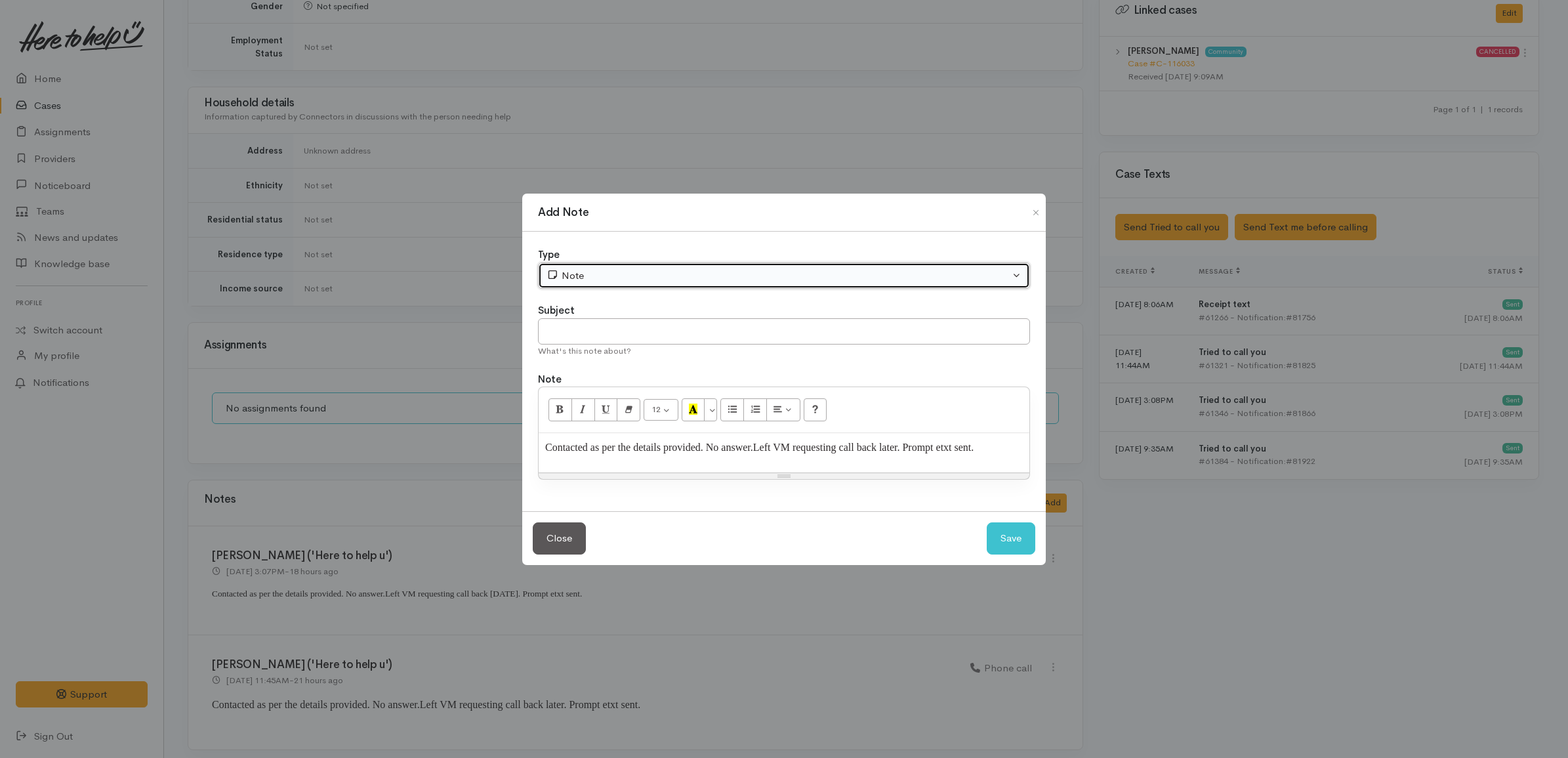
click at [588, 275] on div "Note" at bounding box center [777, 276] width 463 height 15
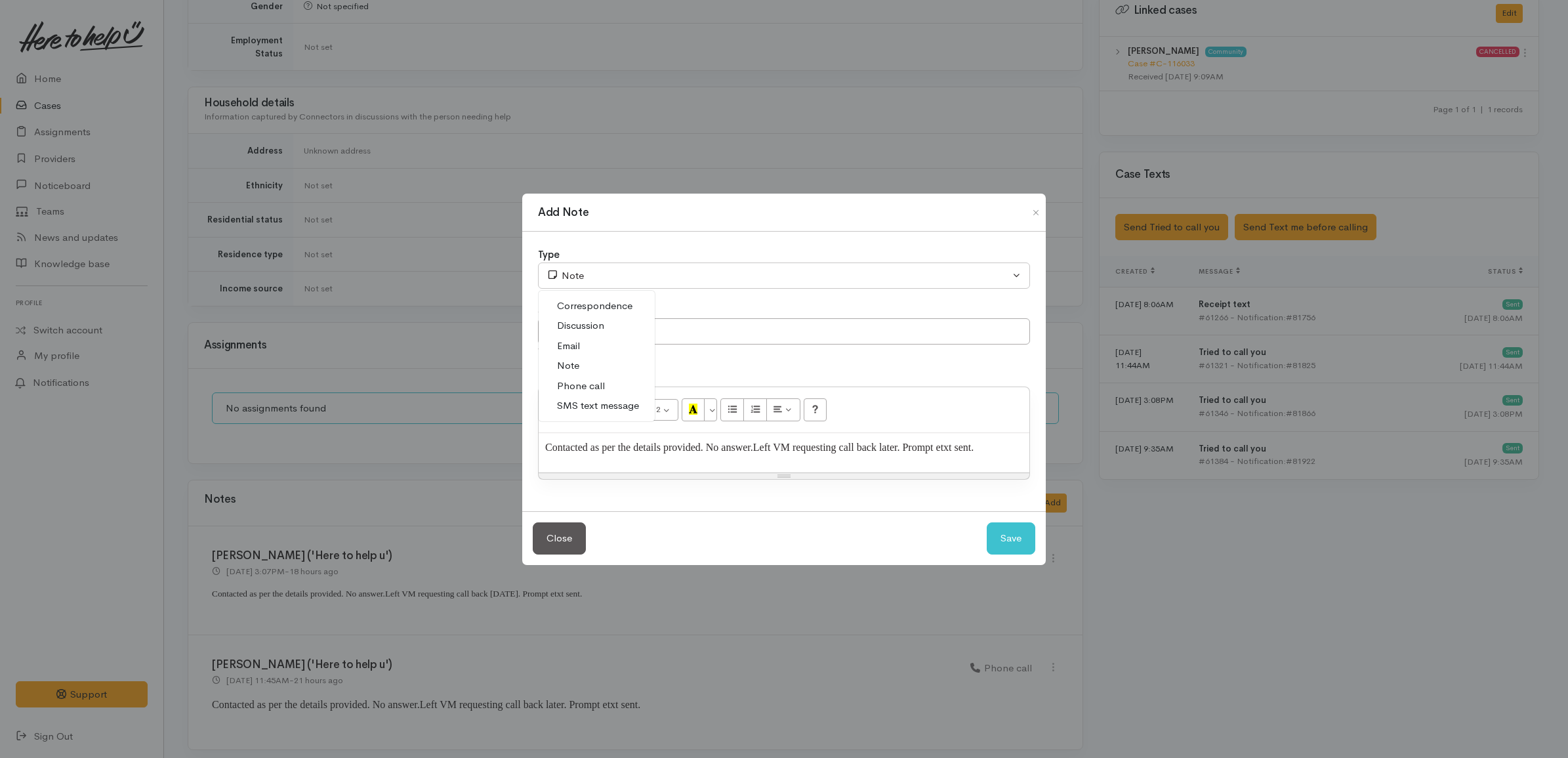
click at [606, 376] on link "Phone call" at bounding box center [596, 386] width 116 height 20
click at [1008, 538] on button "Save" at bounding box center [1010, 539] width 48 height 32
select select "1"
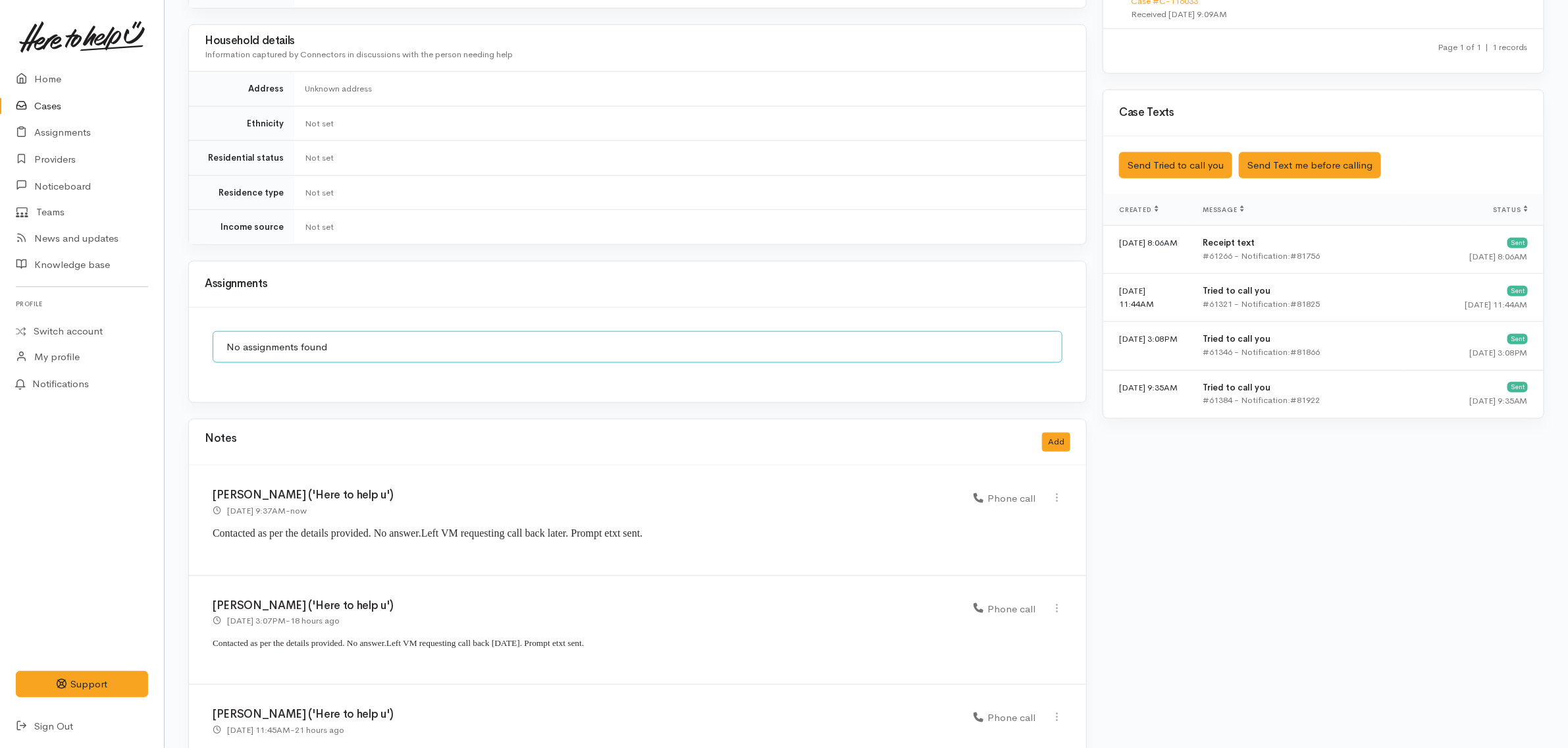
scroll to position [784, 0]
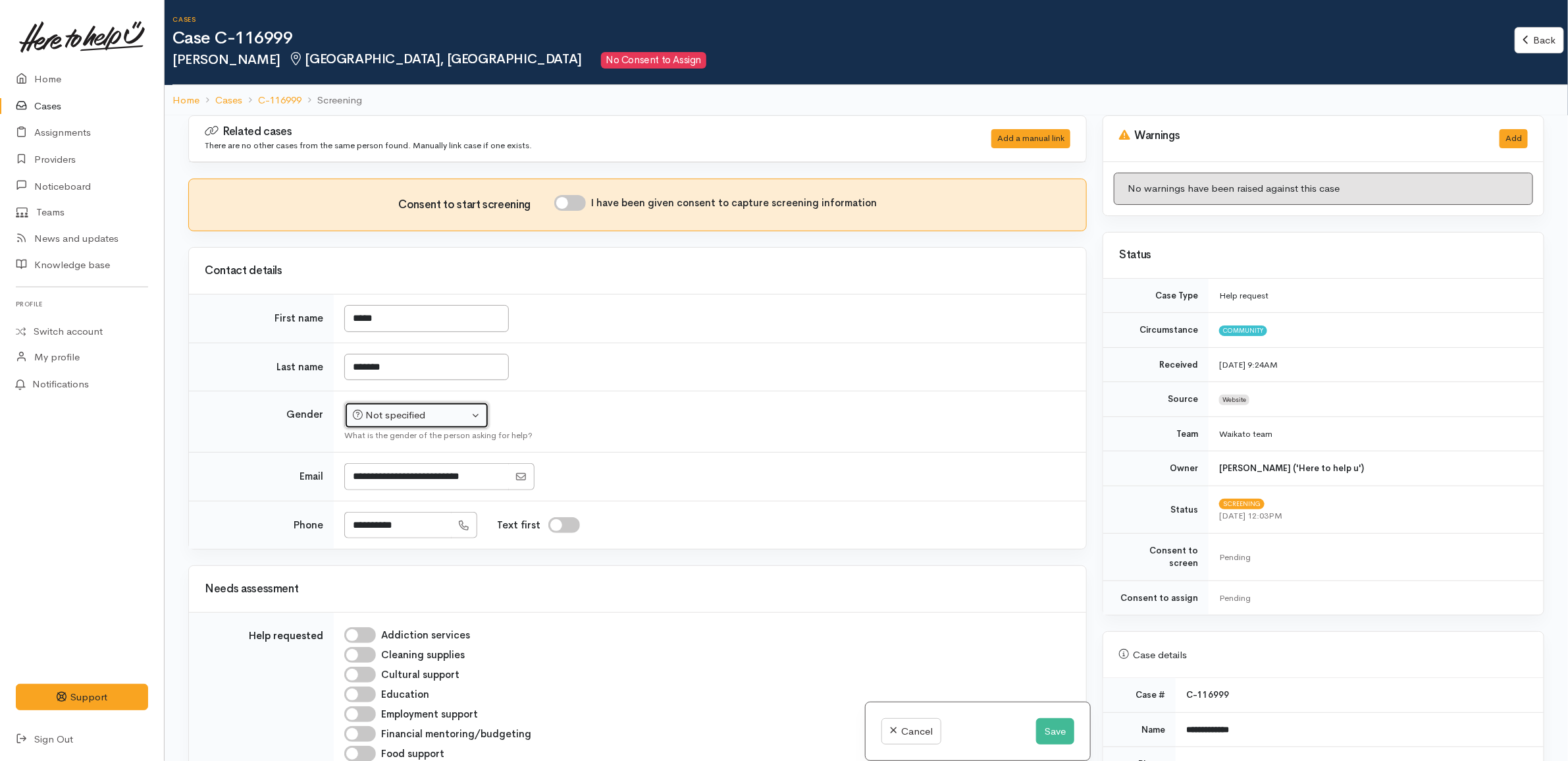
click at [475, 417] on button "Not specified" at bounding box center [416, 415] width 145 height 27
click at [410, 482] on link "Female" at bounding box center [423, 485] width 156 height 20
select select "Female"
drag, startPoint x: 759, startPoint y: 400, endPoint x: 787, endPoint y: 397, distance: 28.2
click at [762, 400] on td "Not specified Male Female Diverse Female Not specified Male Female Diverse What…" at bounding box center [709, 422] width 752 height 61
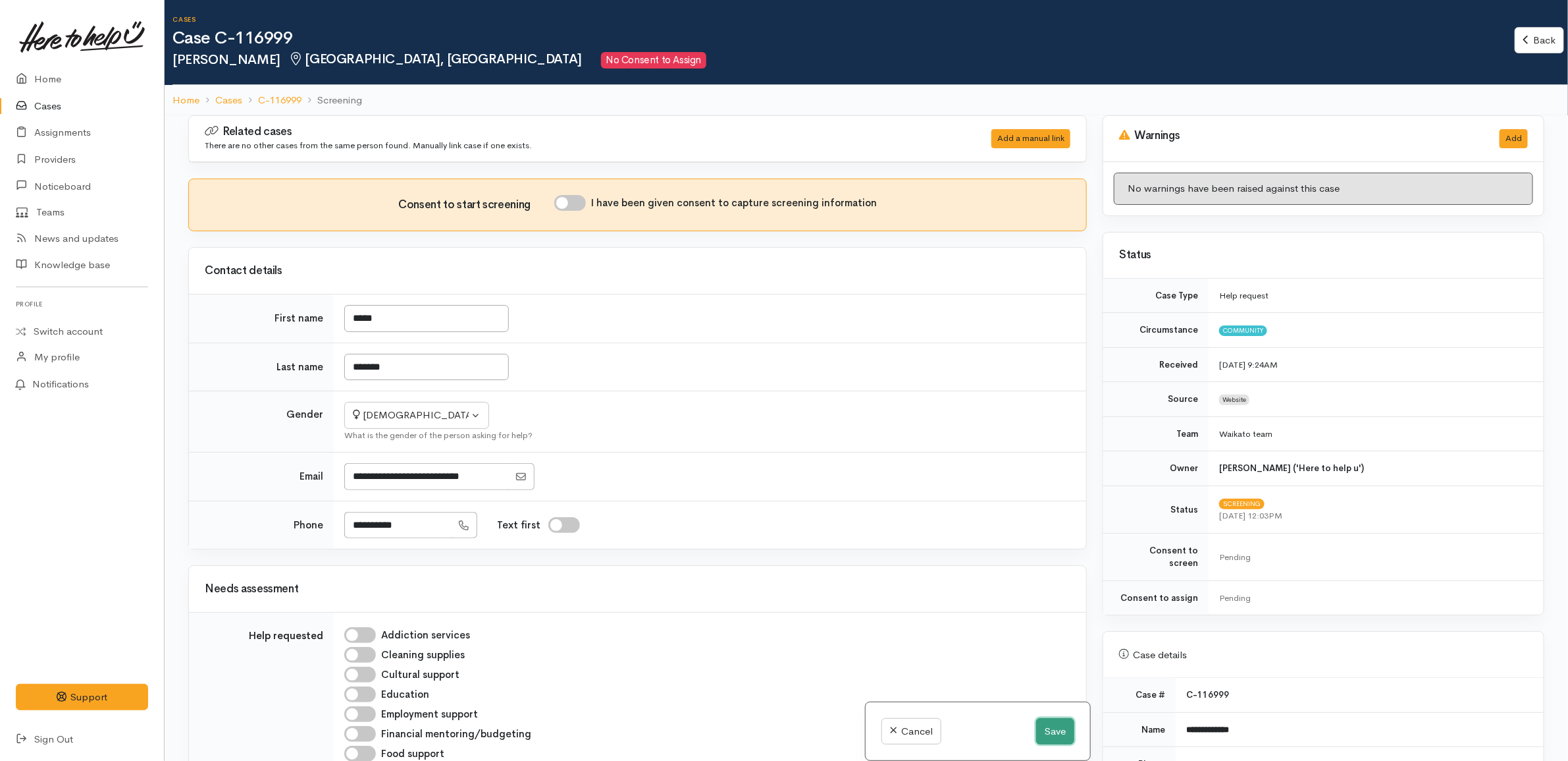
click at [1049, 730] on button "Save" at bounding box center [1055, 732] width 38 height 27
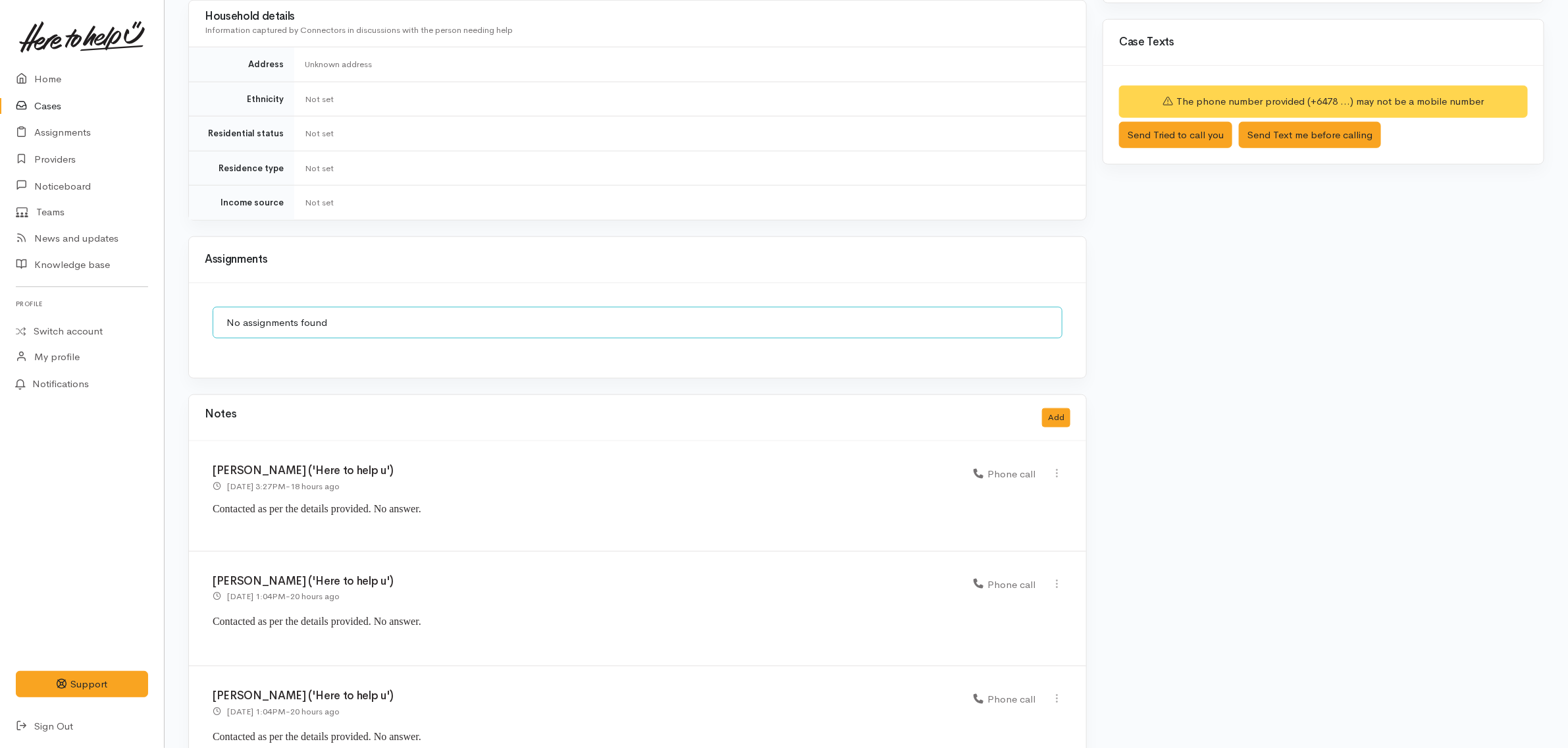
scroll to position [791, 0]
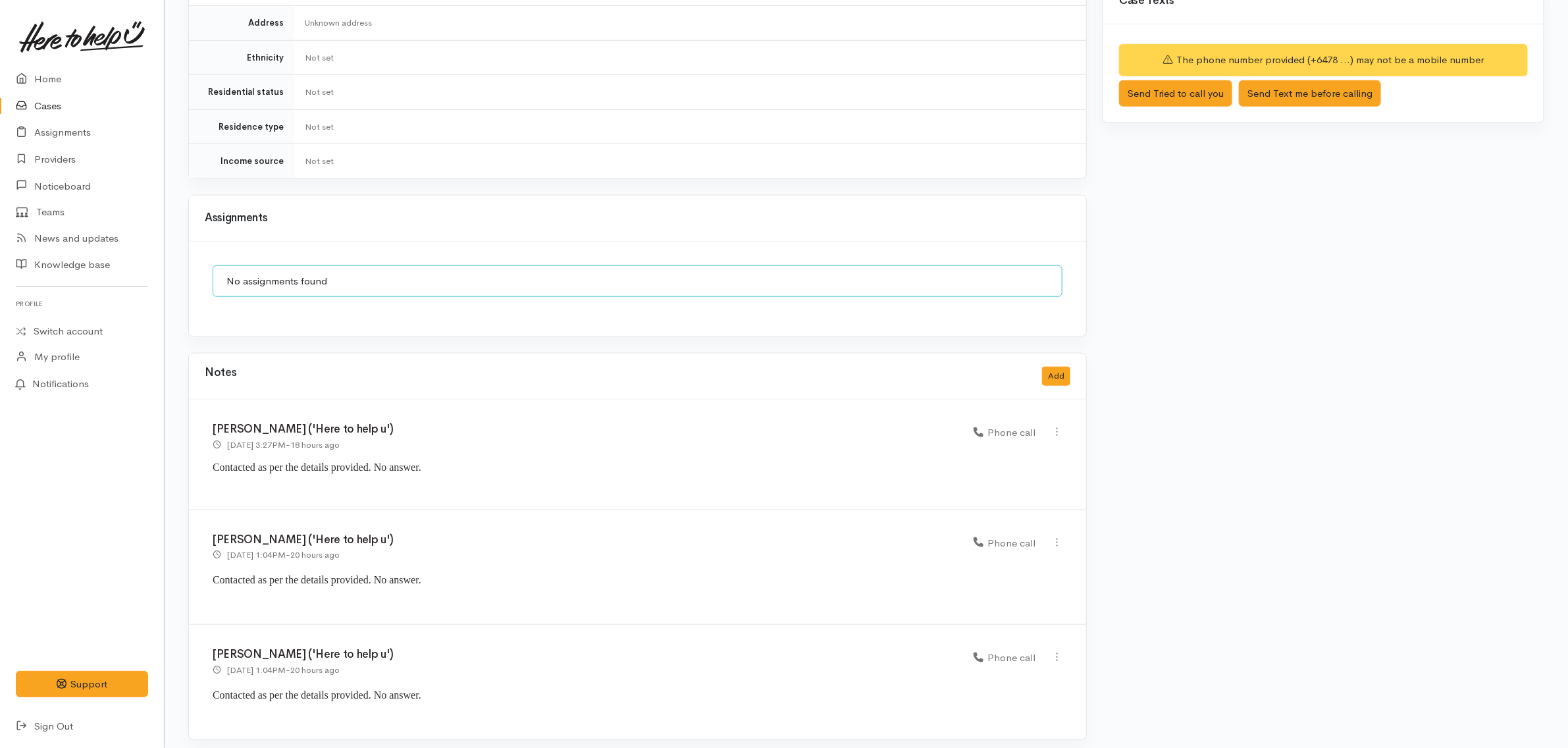
click at [1055, 657] on div "Edit Delete" at bounding box center [1057, 658] width 11 height 18
click at [1055, 651] on icon at bounding box center [1057, 657] width 11 height 11
click at [995, 698] on link "Delete" at bounding box center [1010, 702] width 104 height 20
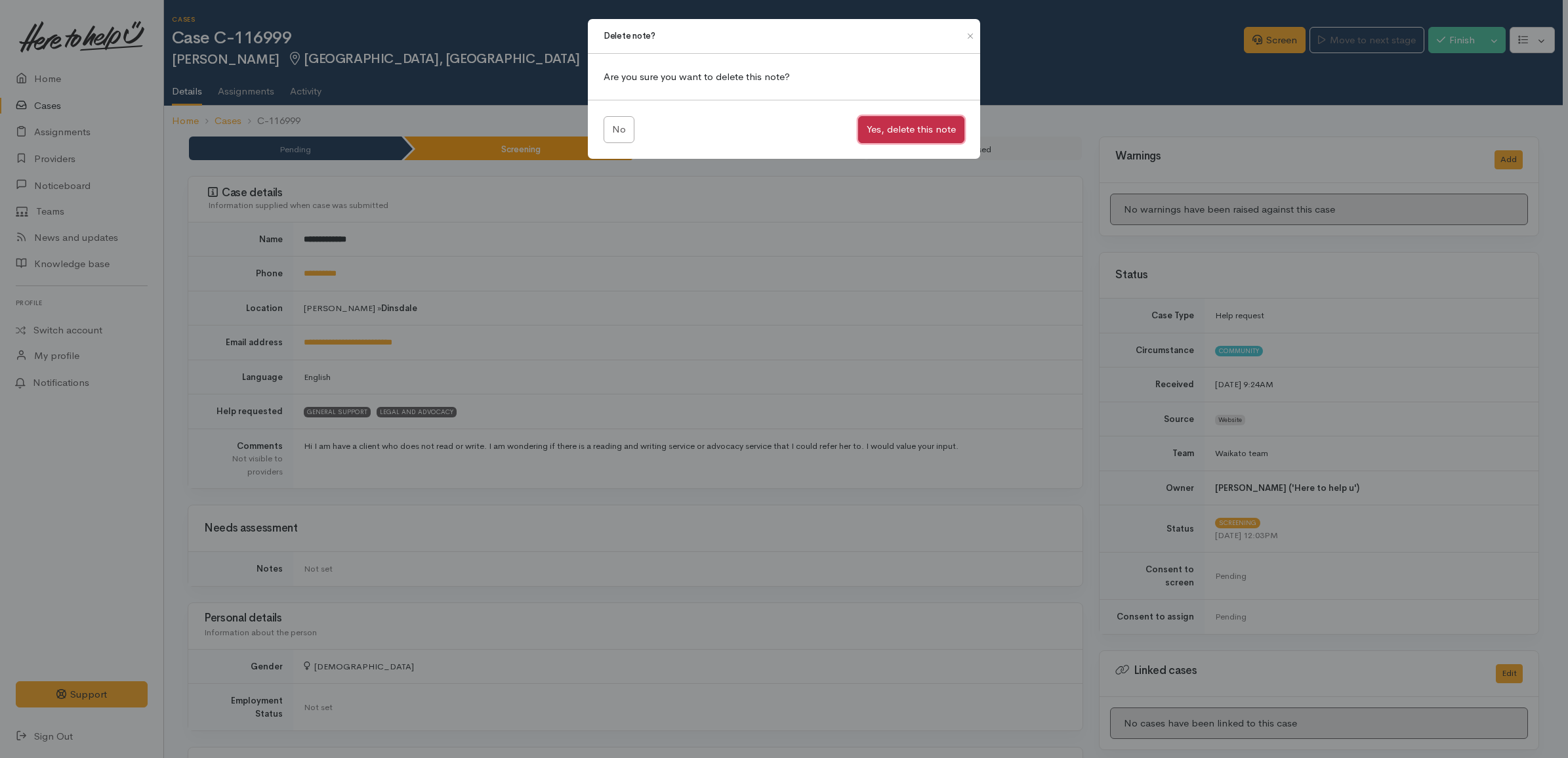
click at [907, 138] on button "Yes, delete this note" at bounding box center [911, 129] width 106 height 27
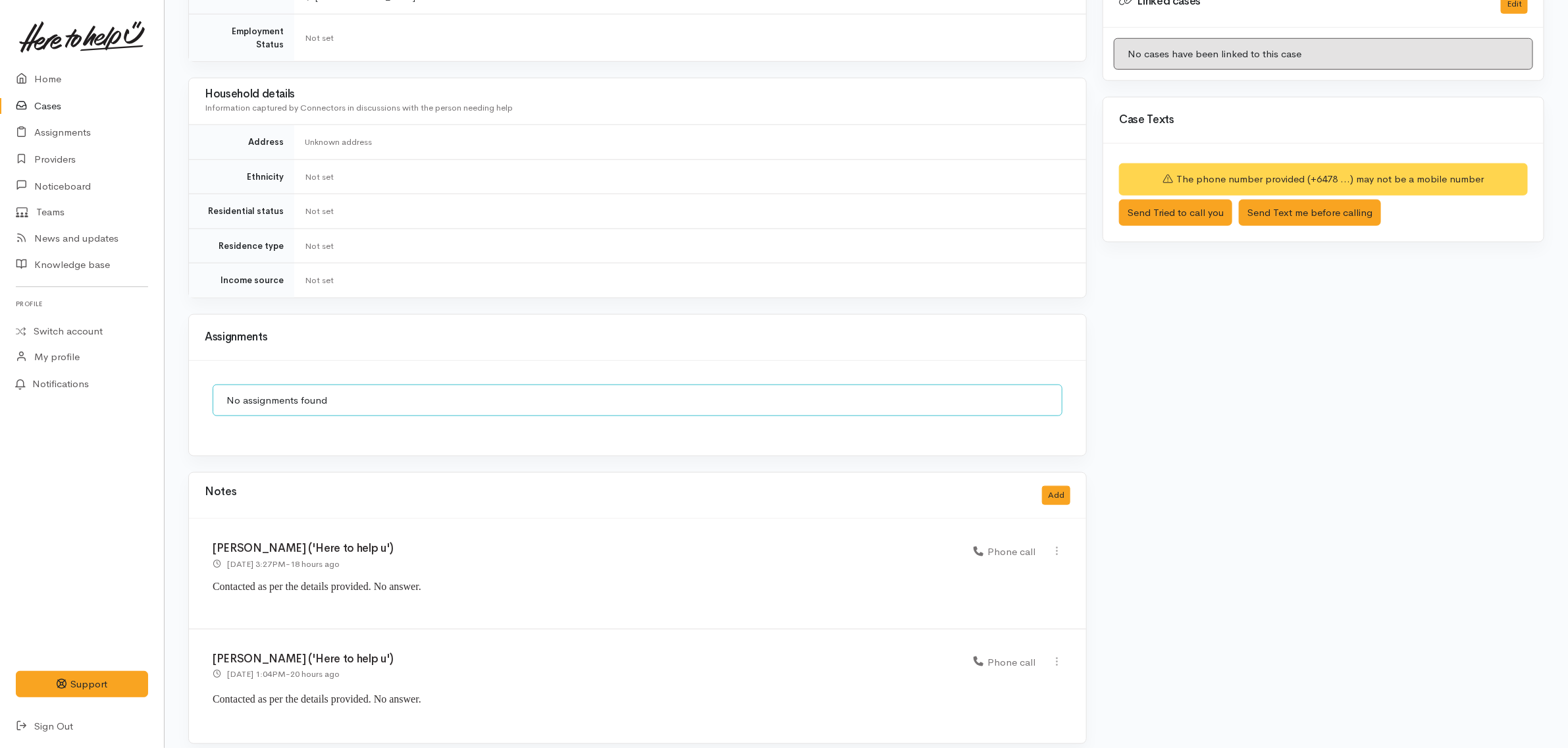
scroll to position [676, 0]
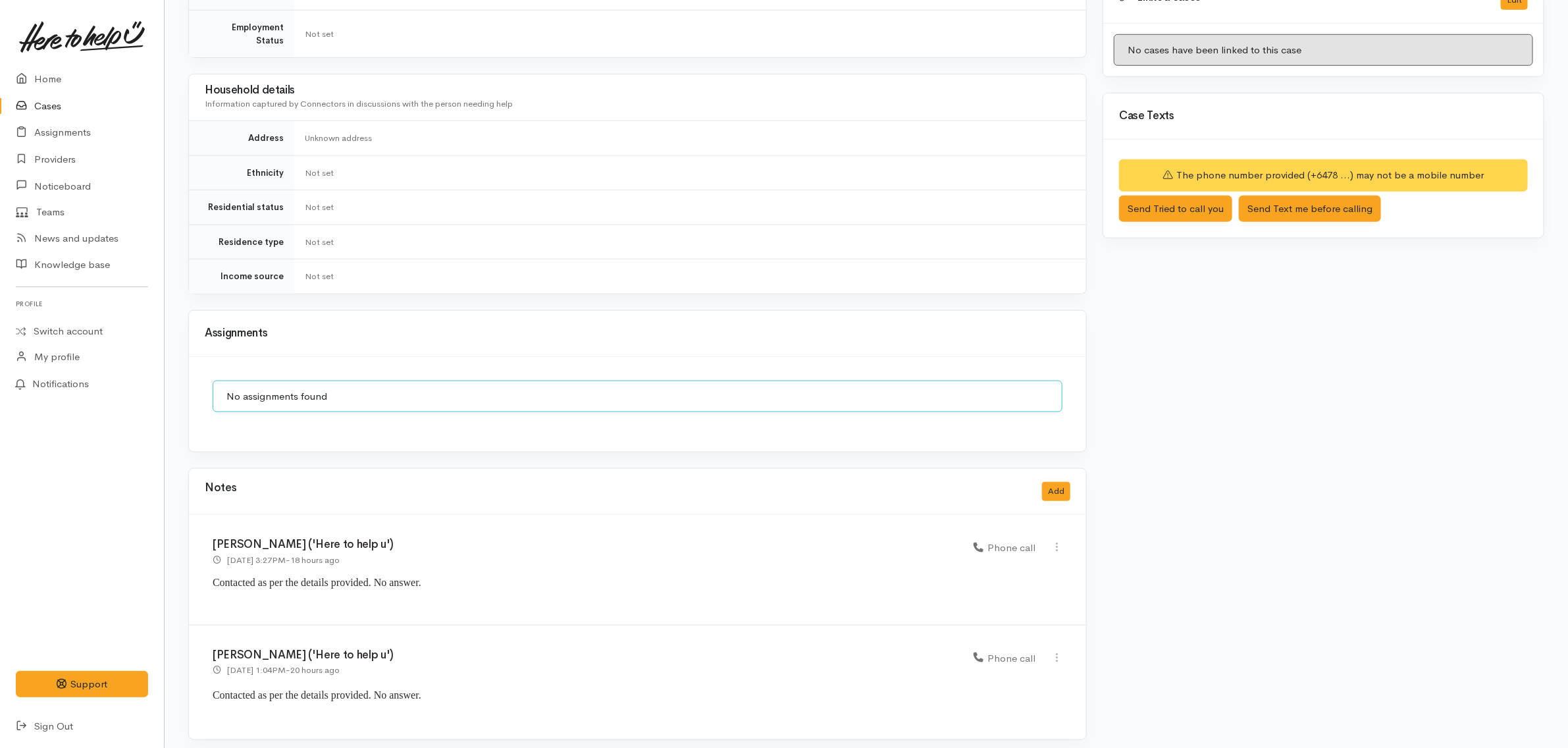
click at [1212, 287] on div "Warnings Add No warnings have been raised against this case Add Warning Title ●…" at bounding box center [1323, 109] width 458 height 1295
drag, startPoint x: 459, startPoint y: 586, endPoint x: 207, endPoint y: 579, distance: 252.1
click at [207, 579] on div "Katarina Daly ('Here to help u') 27 Aug 2025 3:27PM - 18 hours ago Phone call" at bounding box center [638, 569] width 897 height 110
copy span "Contacted as per the details provided. No answer."
click at [1061, 487] on button "Add" at bounding box center [1056, 491] width 28 height 19
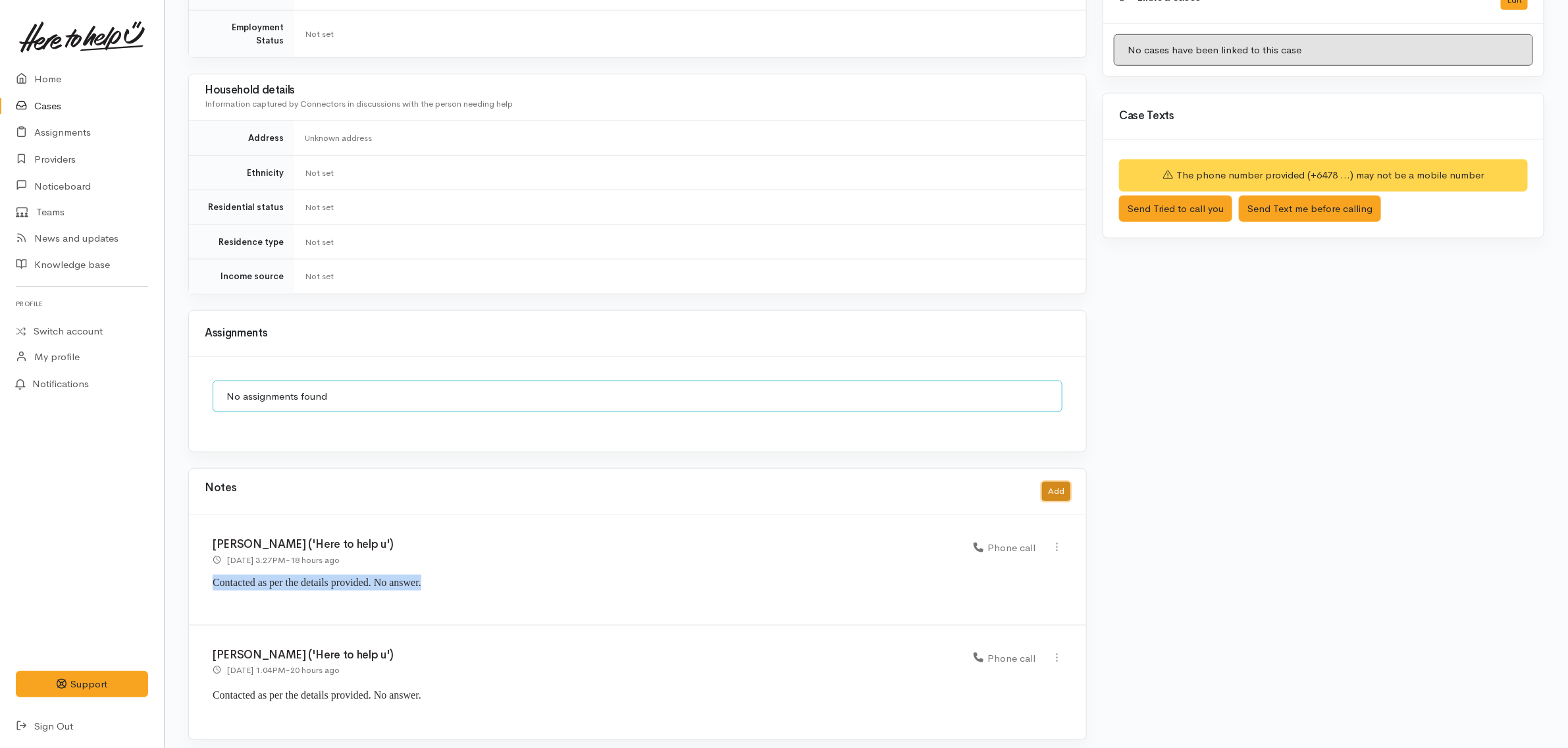
scroll to position [663, 0]
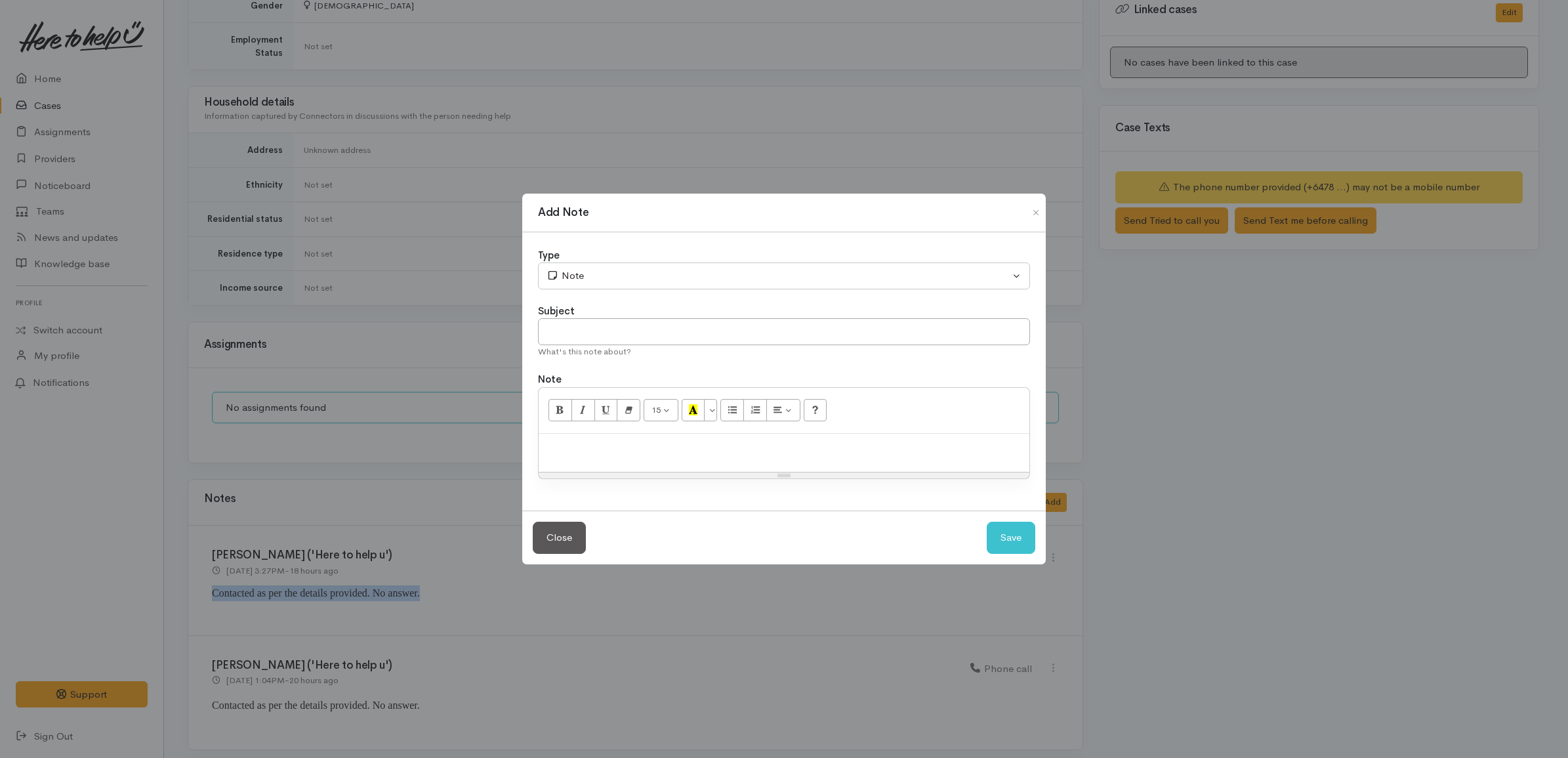
click at [874, 461] on div at bounding box center [784, 453] width 490 height 38
paste div
click at [706, 448] on span "Contacted as per the details provided. No answer." at bounding box center [649, 447] width 208 height 11
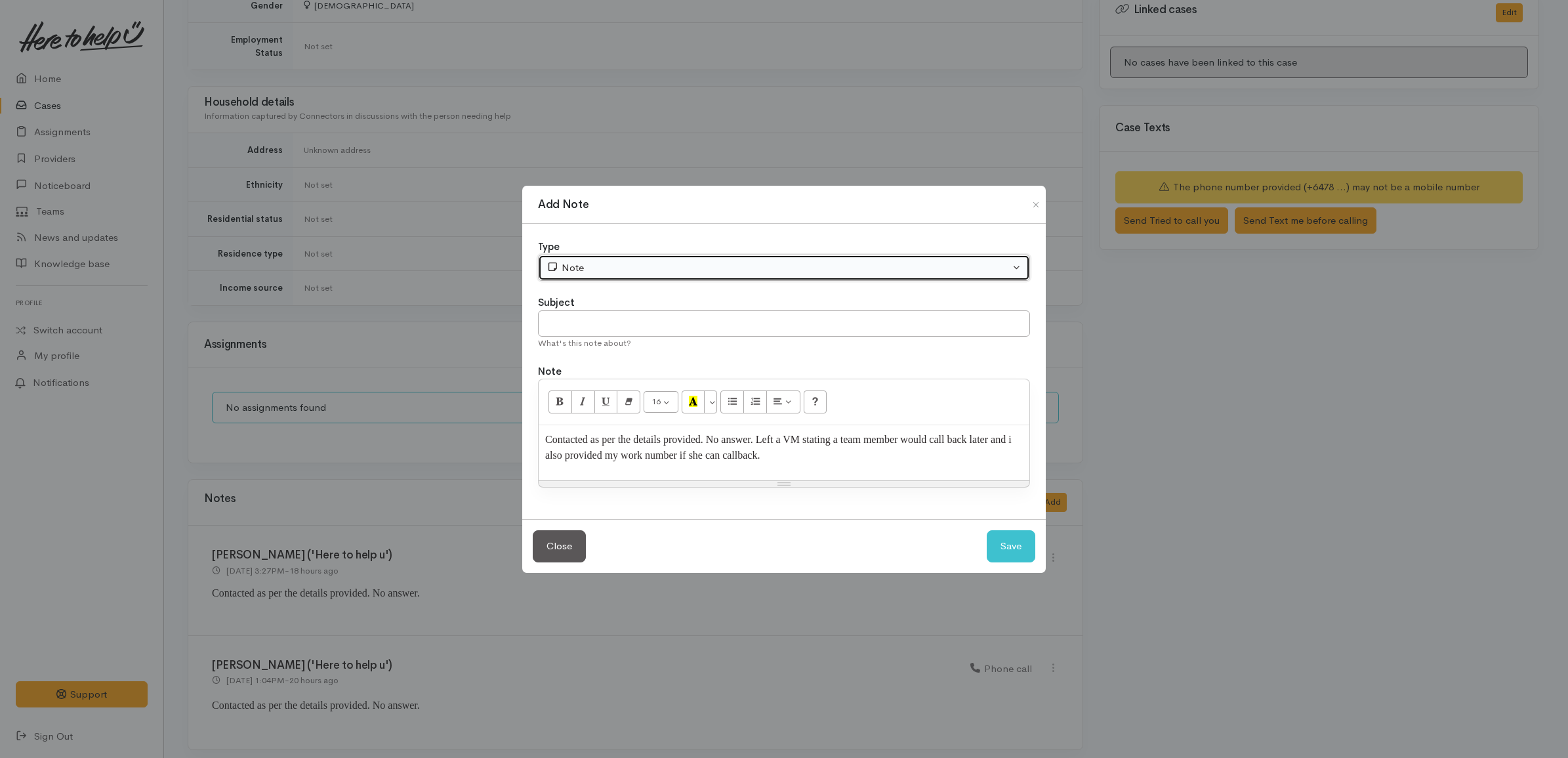
click at [758, 269] on div "Note" at bounding box center [777, 268] width 463 height 15
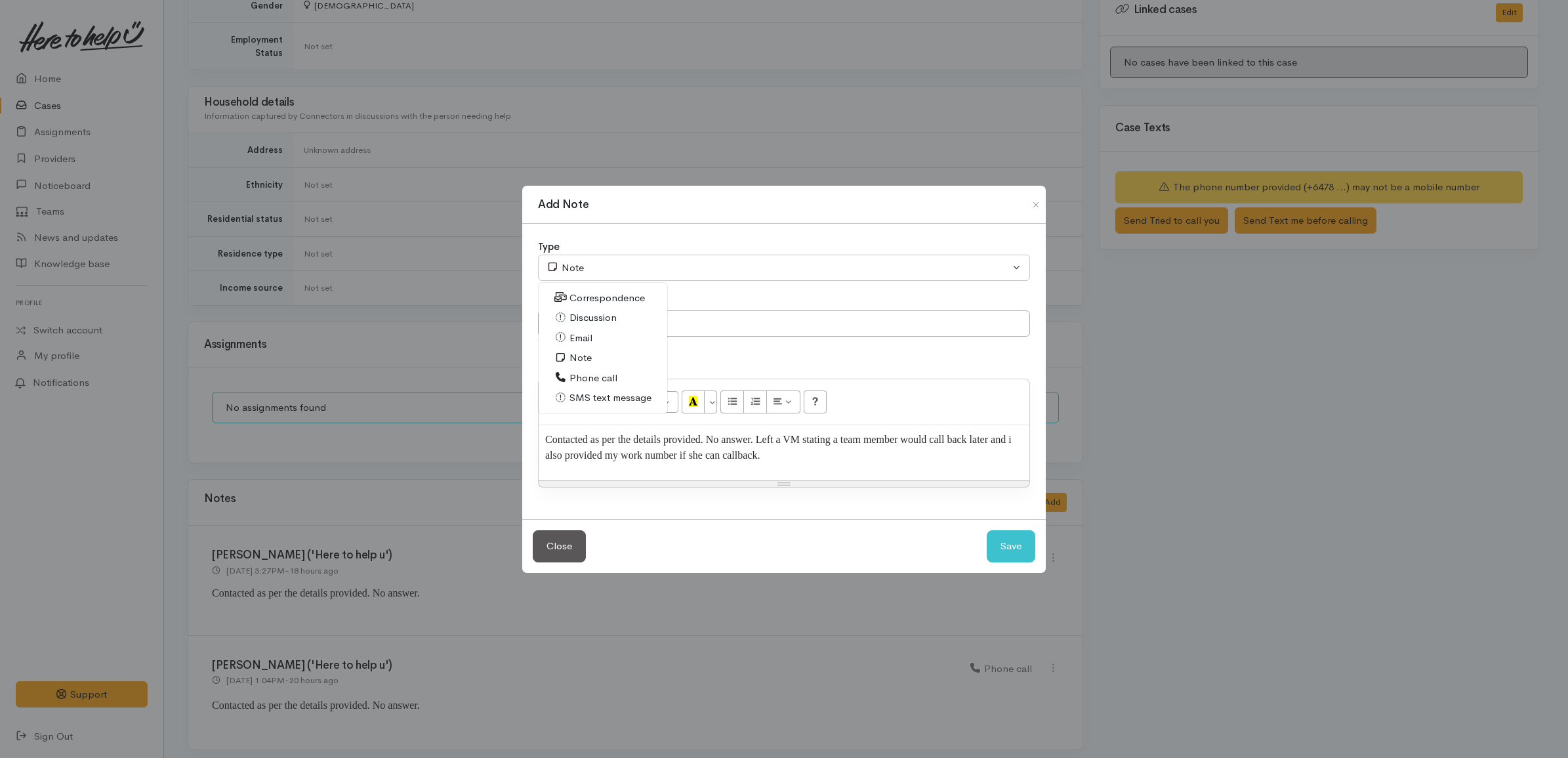
click at [576, 383] on span "Phone call" at bounding box center [593, 379] width 48 height 15
click at [1008, 555] on button "Save" at bounding box center [1010, 546] width 48 height 32
select select "1"
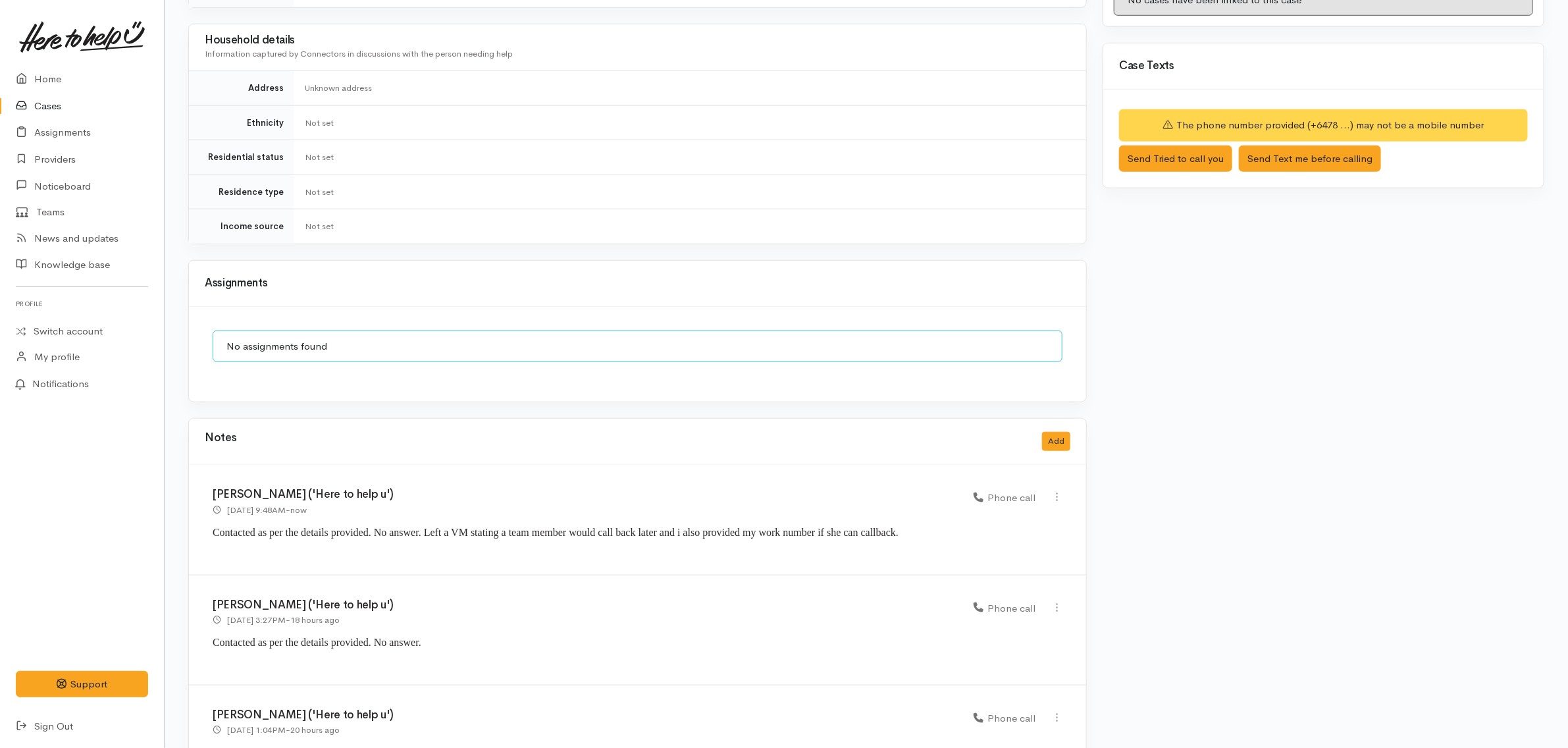
scroll to position [785, 0]
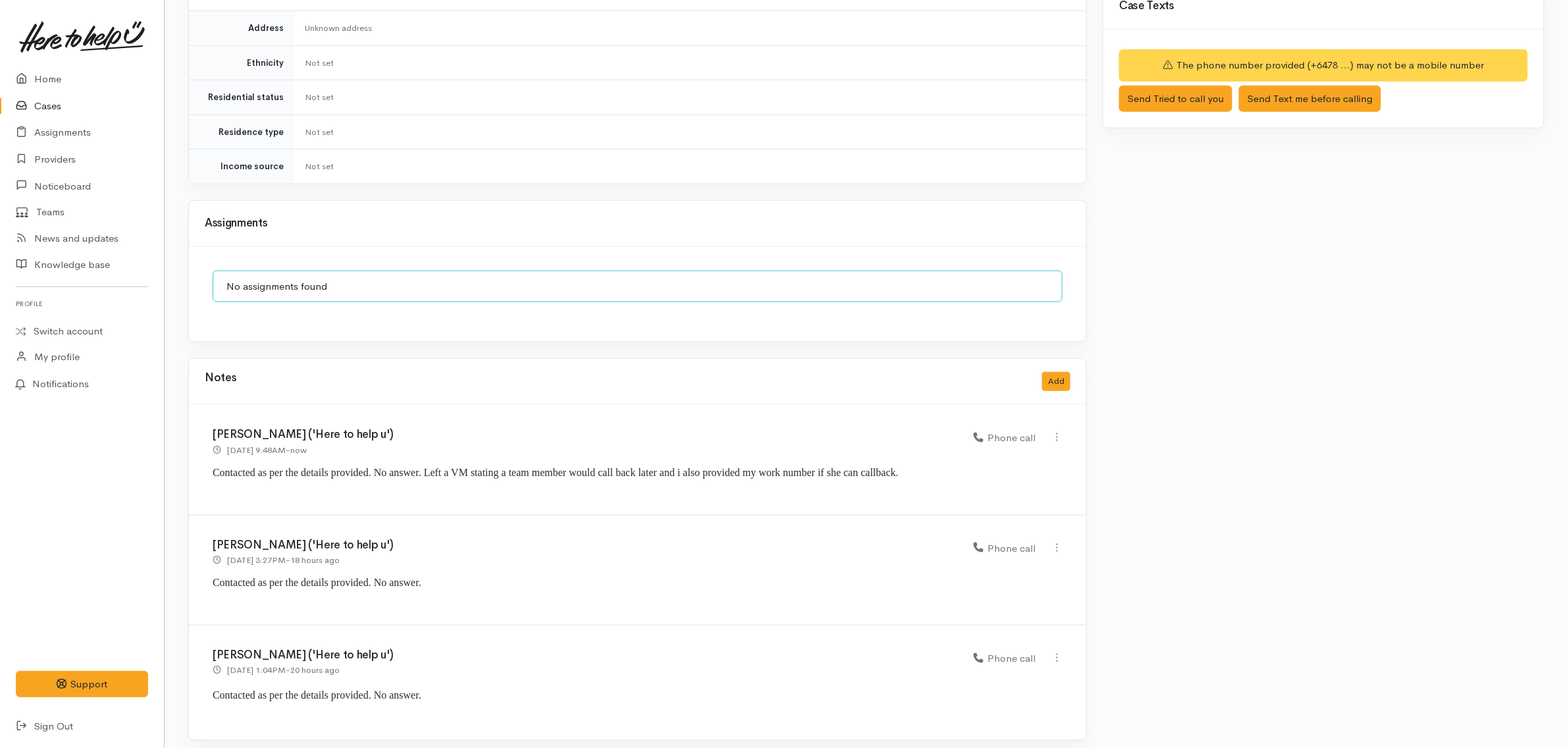
click at [922, 465] on p "Contacted as per the details provided. No answer. Left a VM stating a team memb…" at bounding box center [637, 472] width 850 height 16
drag, startPoint x: 660, startPoint y: 465, endPoint x: 418, endPoint y: 455, distance: 242.2
click at [418, 465] on p "Contacted as per the details provided. No answer. Left a VM stating a team memb…" at bounding box center [637, 472] width 850 height 16
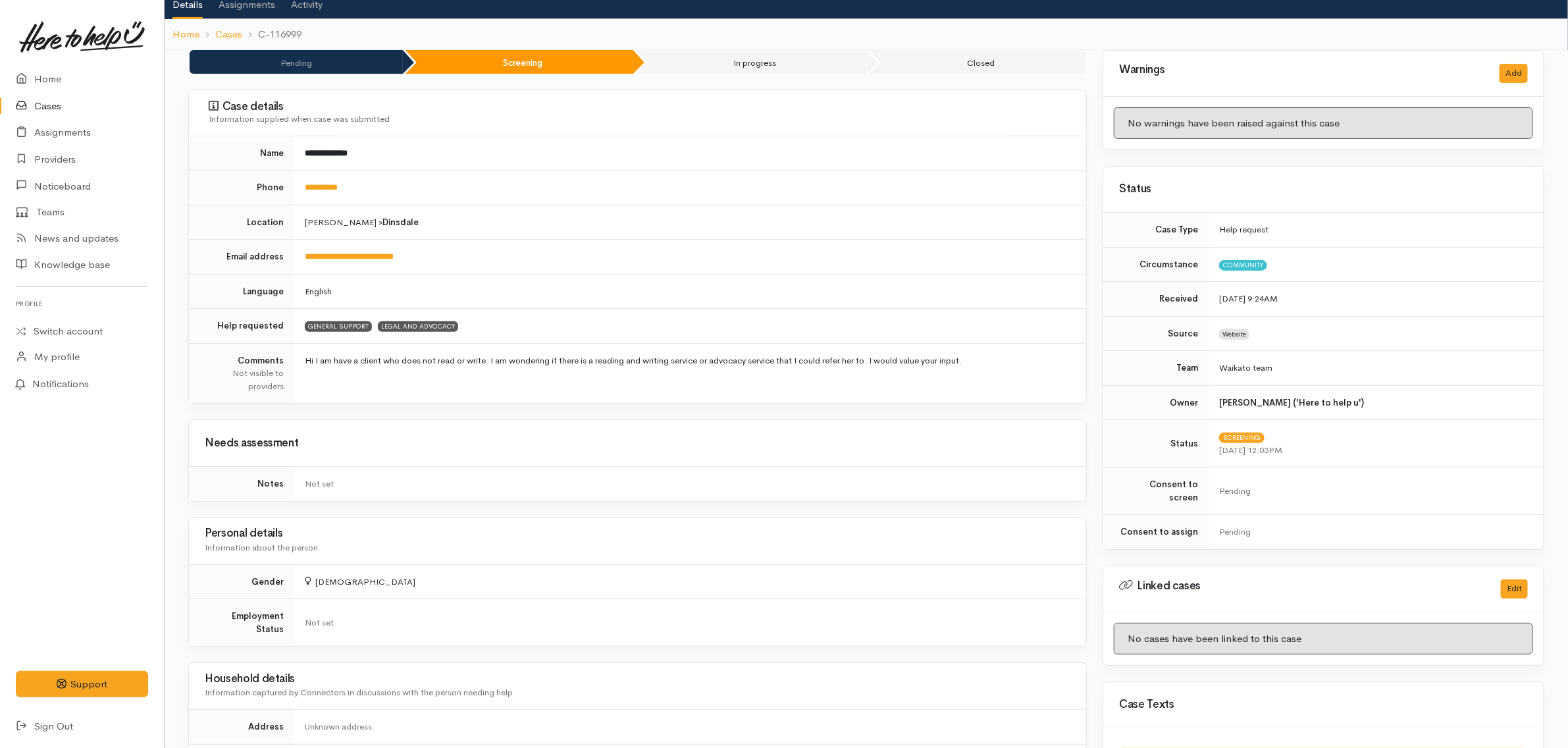
scroll to position [0, 0]
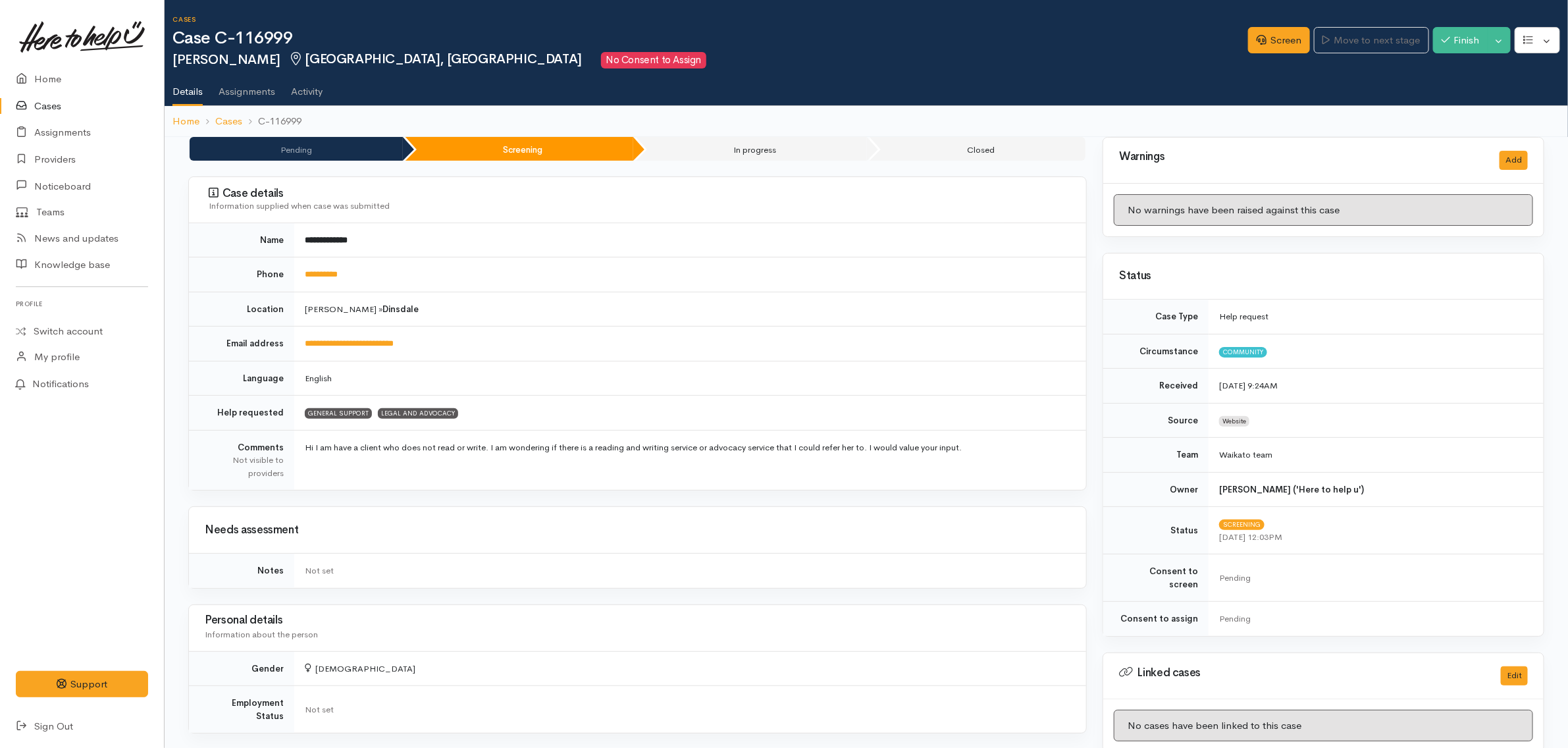
click at [44, 109] on link "Cases" at bounding box center [82, 106] width 164 height 27
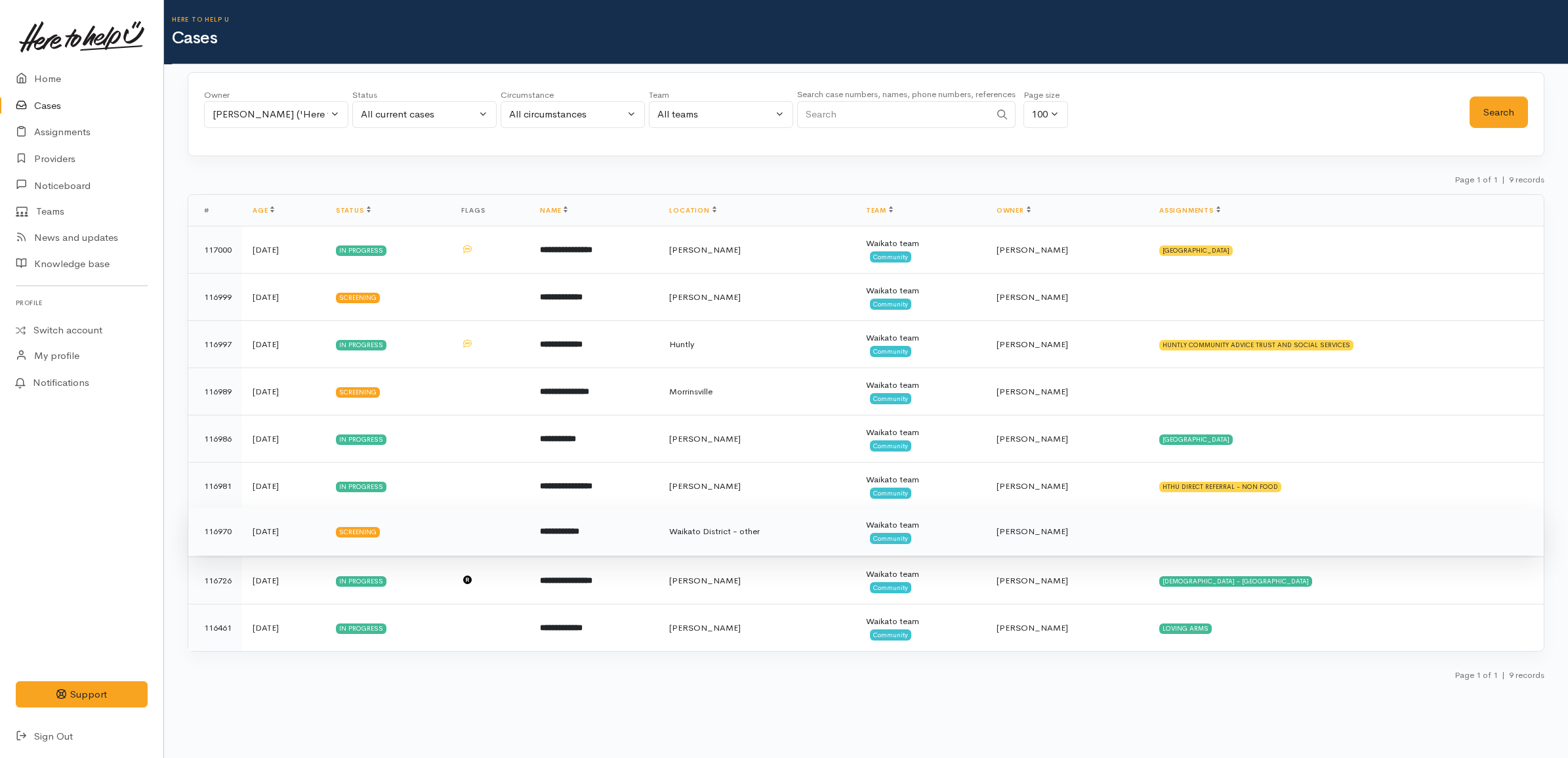
click at [451, 533] on td "Screening" at bounding box center [388, 532] width 126 height 48
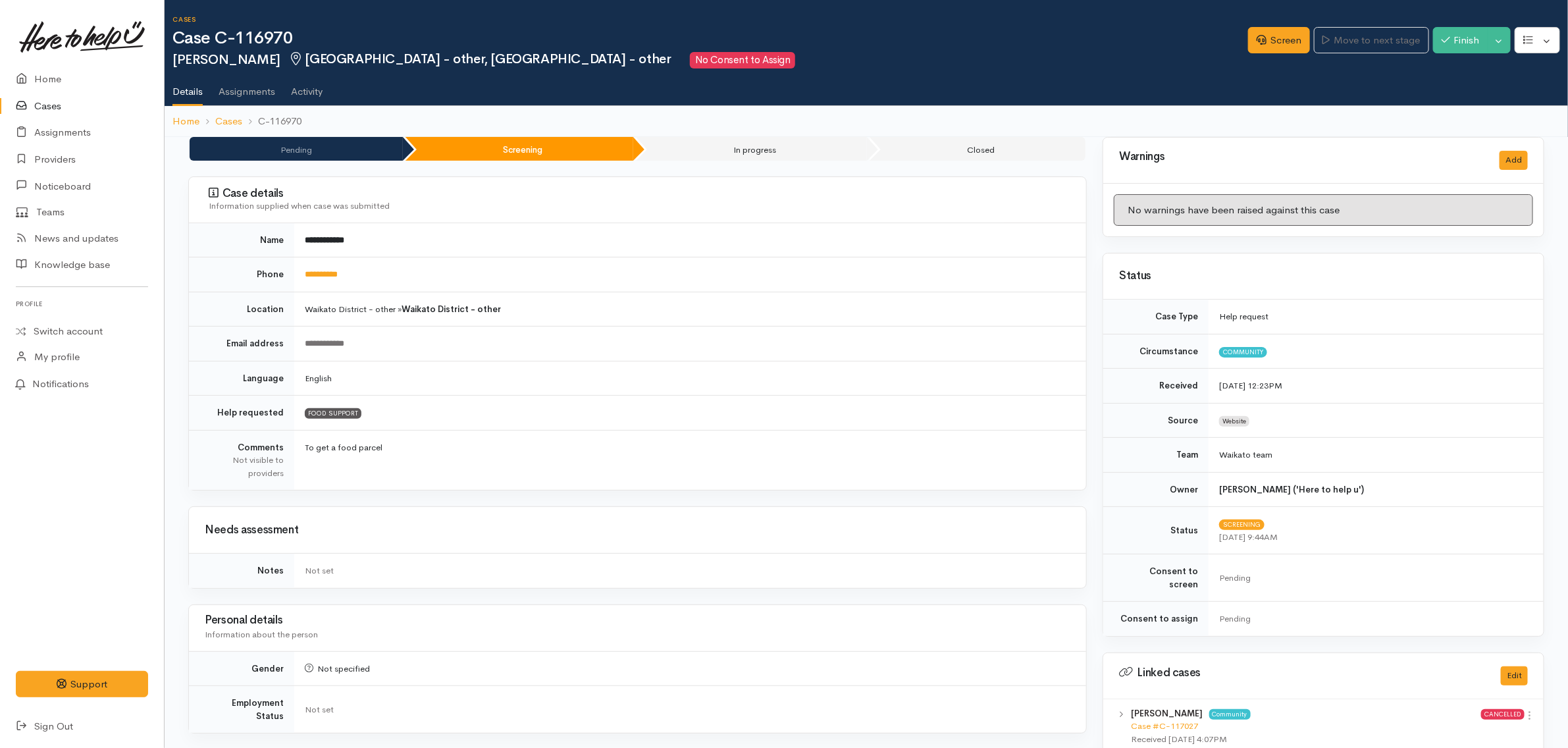
click at [74, 103] on link "Cases" at bounding box center [82, 106] width 164 height 27
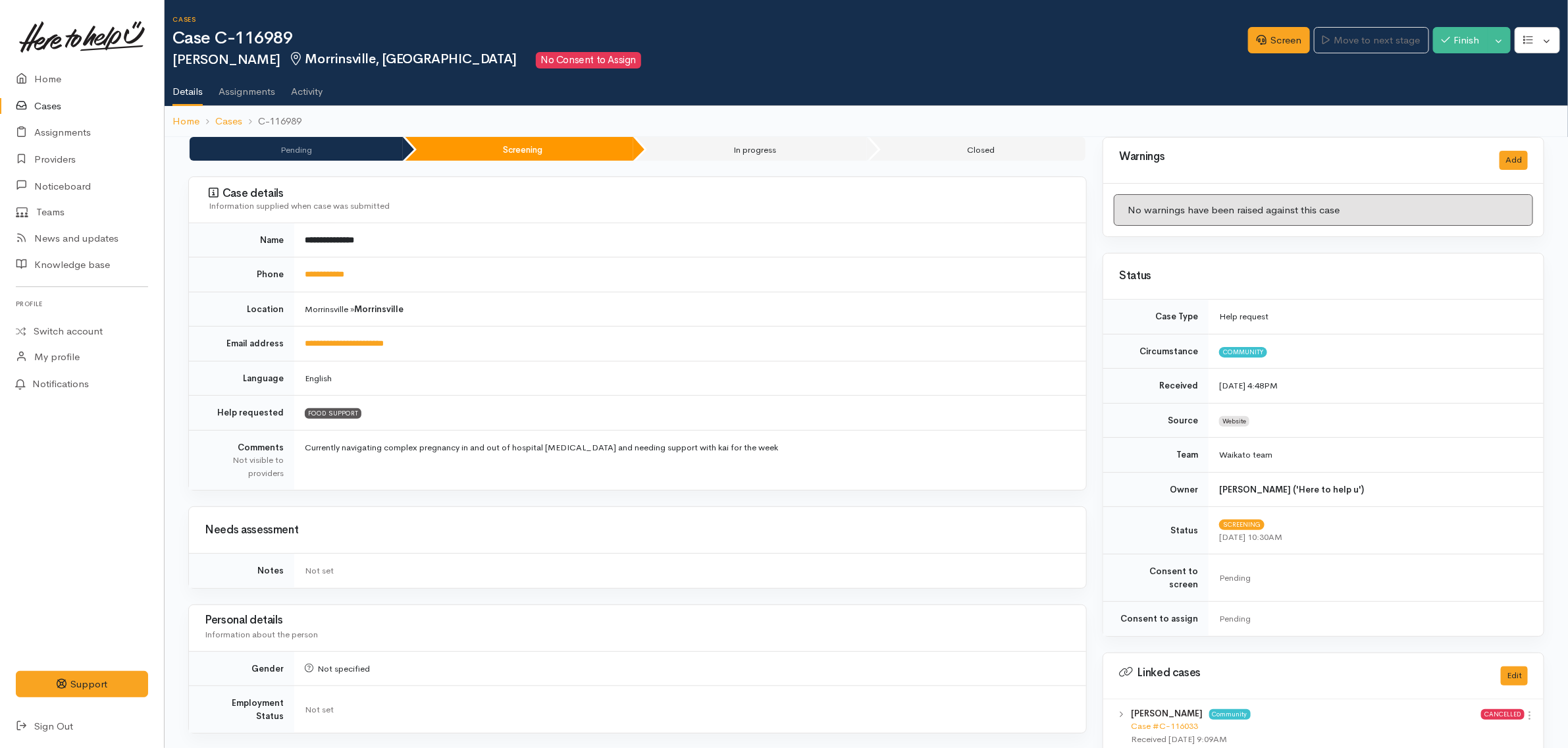
click at [77, 102] on link "Cases" at bounding box center [82, 106] width 164 height 27
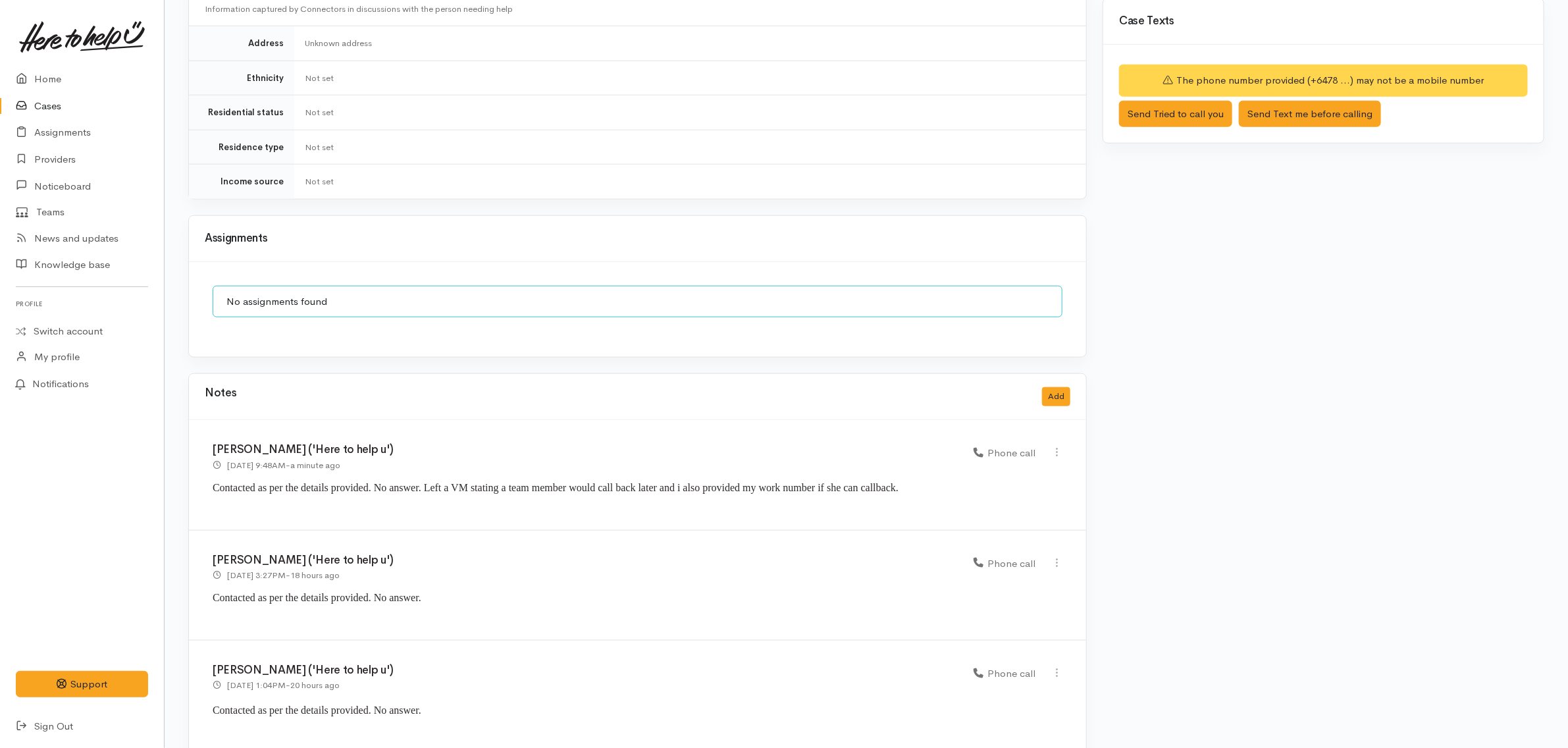
scroll to position [785, 0]
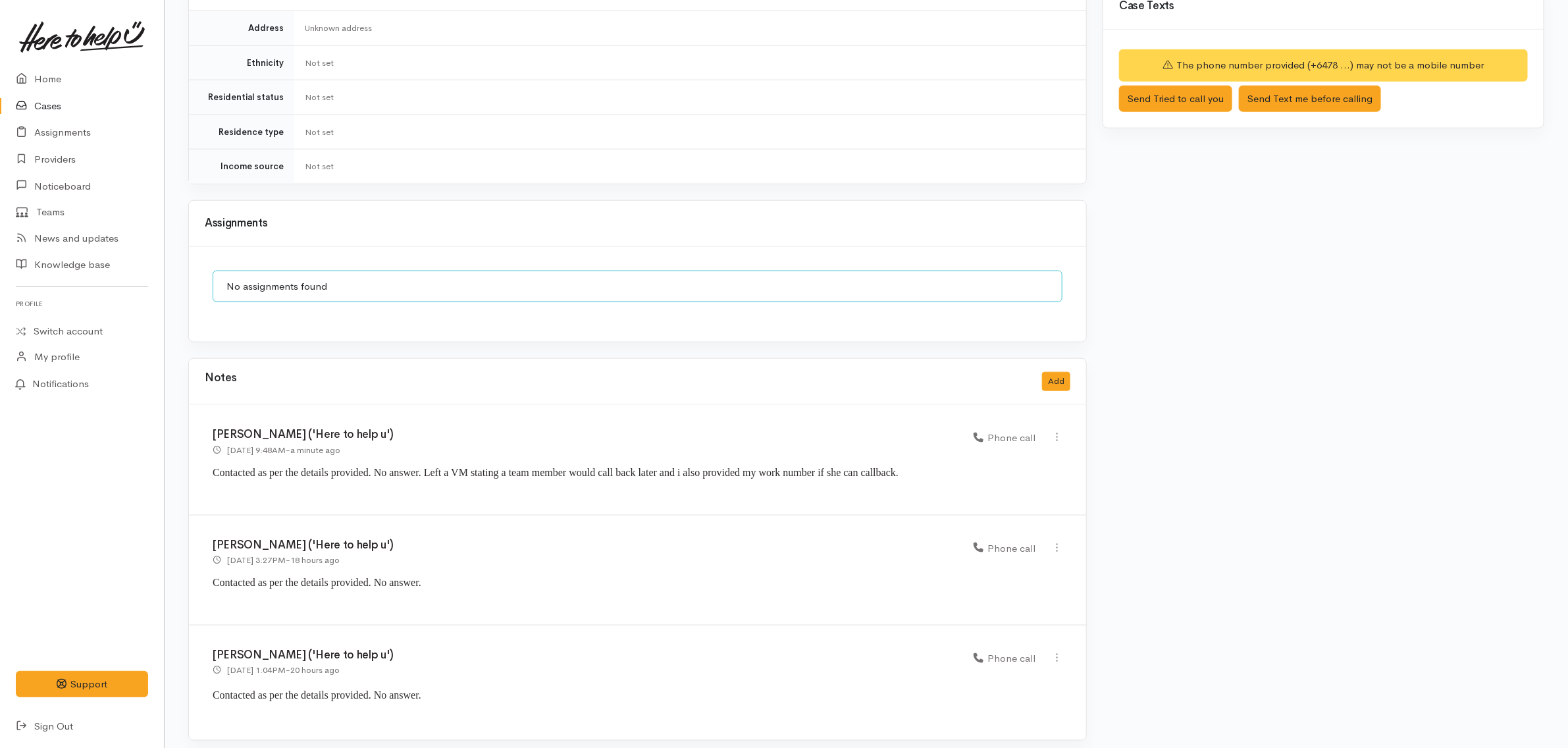
click at [90, 105] on link "Cases" at bounding box center [82, 106] width 164 height 27
